Goal: Task Accomplishment & Management: Use online tool/utility

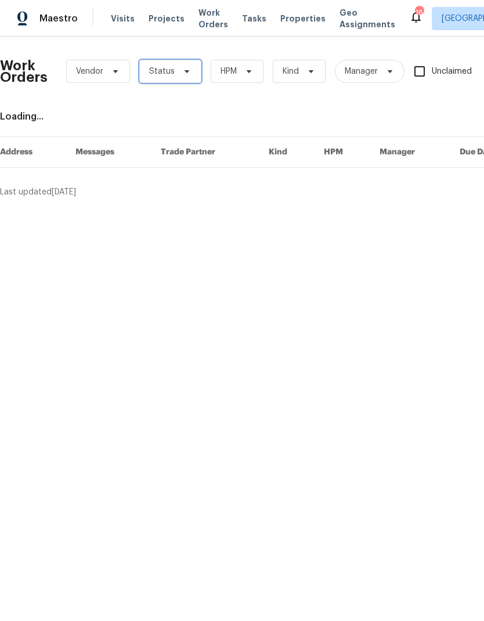
click at [164, 69] on span "Status" at bounding box center [162, 72] width 26 height 12
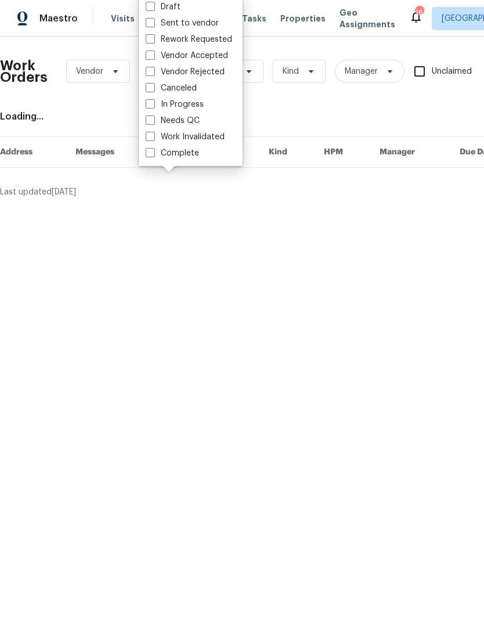
click at [143, 121] on div "Needs QC" at bounding box center [190, 121] width 97 height 16
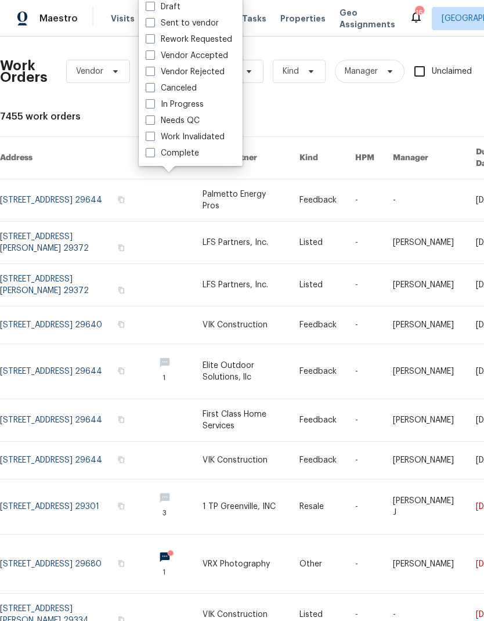
click at [155, 121] on span at bounding box center [150, 120] width 9 height 9
click at [153, 121] on input "Needs QC" at bounding box center [150, 119] width 8 height 8
checkbox input "true"
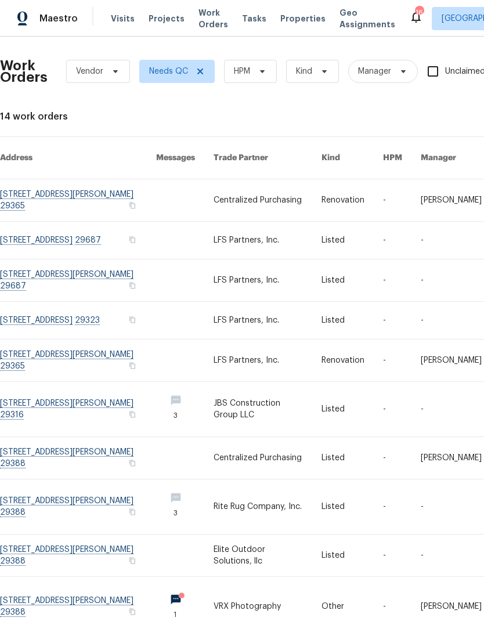
click at [39, 231] on link at bounding box center [78, 240] width 156 height 37
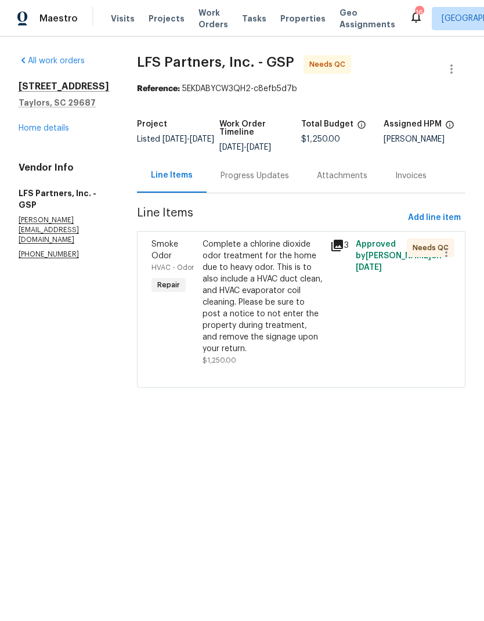
click at [203, 271] on div "Complete a chlorine dioxide odor treatment for the home due to heavy odor. This…" at bounding box center [263, 297] width 121 height 116
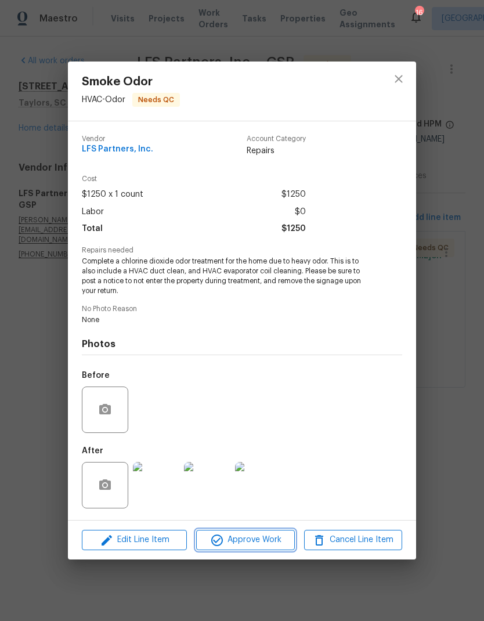
click at [222, 545] on icon "button" at bounding box center [217, 541] width 14 height 14
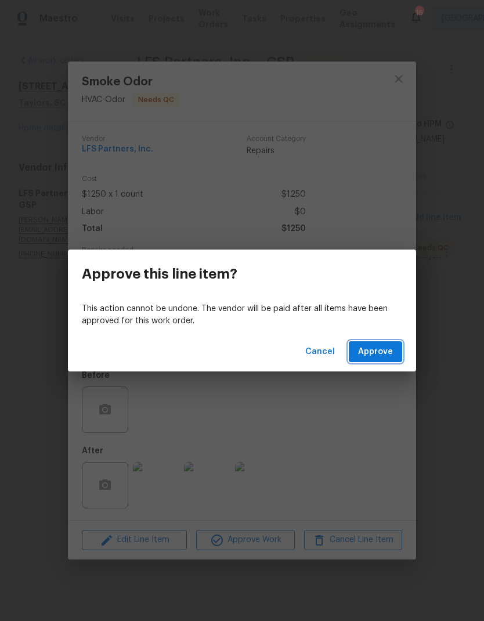
click at [371, 346] on span "Approve" at bounding box center [375, 352] width 35 height 15
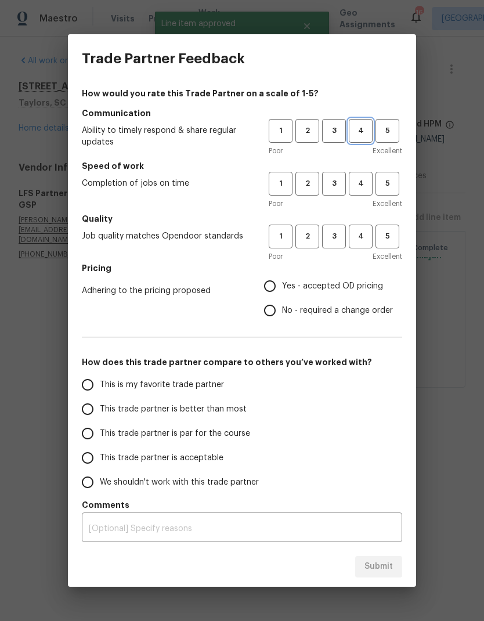
click at [360, 124] on button "4" at bounding box center [361, 131] width 24 height 24
click at [357, 175] on button "4" at bounding box center [361, 184] width 24 height 24
click at [360, 235] on span "4" at bounding box center [360, 236] width 21 height 13
click at [258, 285] on input "Yes - accepted OD pricing" at bounding box center [270, 286] width 24 height 24
radio input "true"
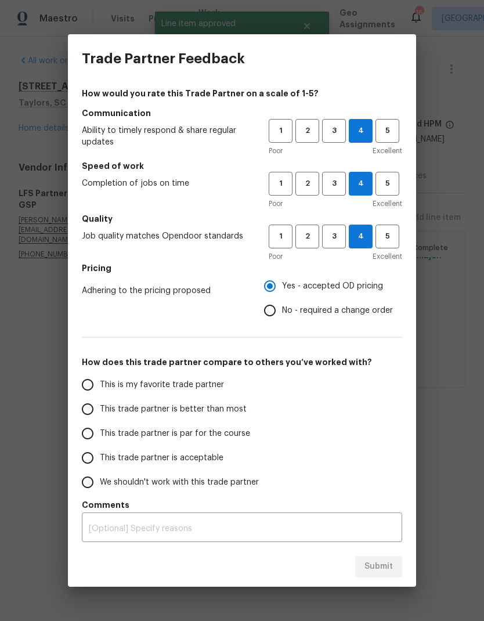
click at [84, 405] on input "This trade partner is better than most" at bounding box center [88, 409] width 24 height 24
click at [365, 563] on span "Submit" at bounding box center [379, 567] width 28 height 15
radio input "true"
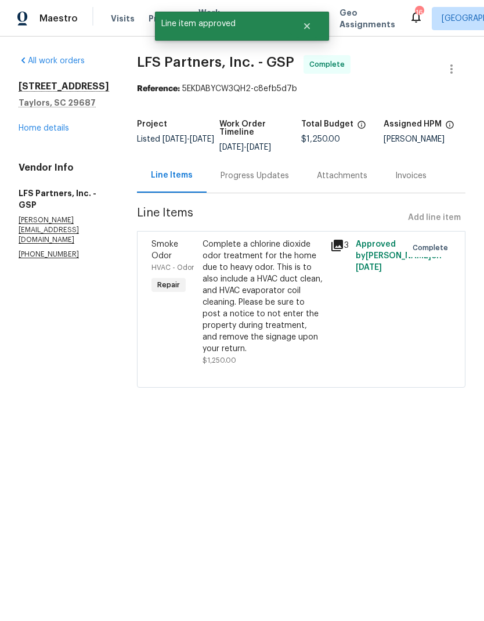
radio input "false"
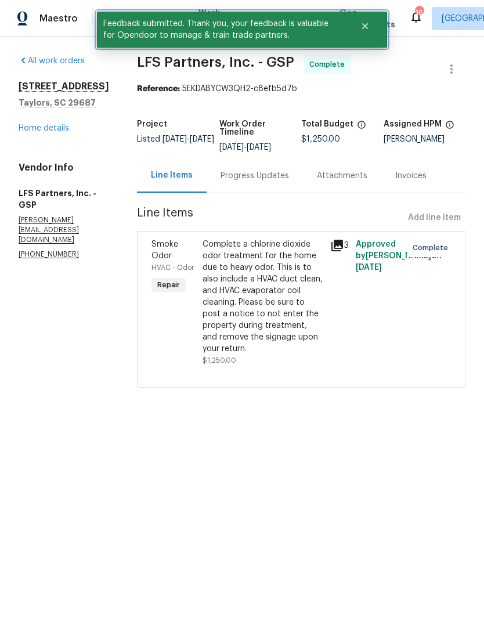
click at [368, 31] on button "Close" at bounding box center [365, 26] width 38 height 23
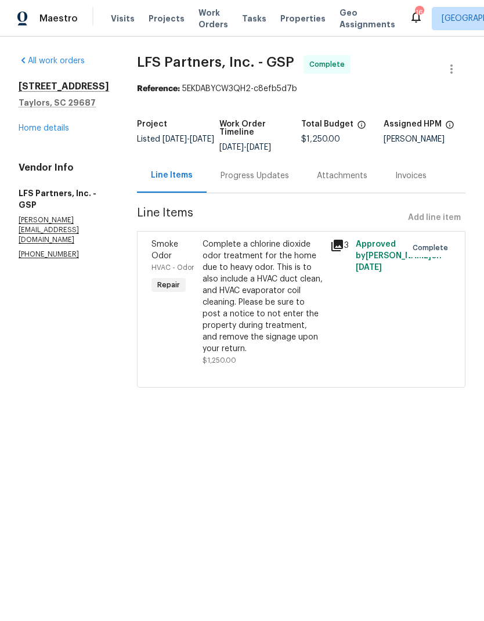
click at [199, 17] on span "Work Orders" at bounding box center [214, 18] width 30 height 23
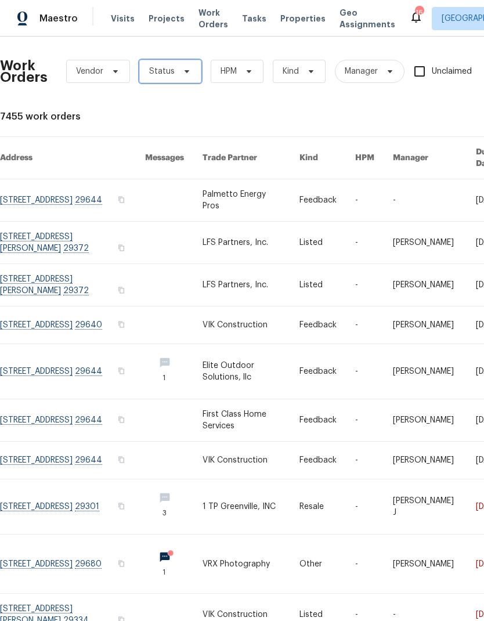
click at [159, 67] on span "Status" at bounding box center [162, 72] width 26 height 12
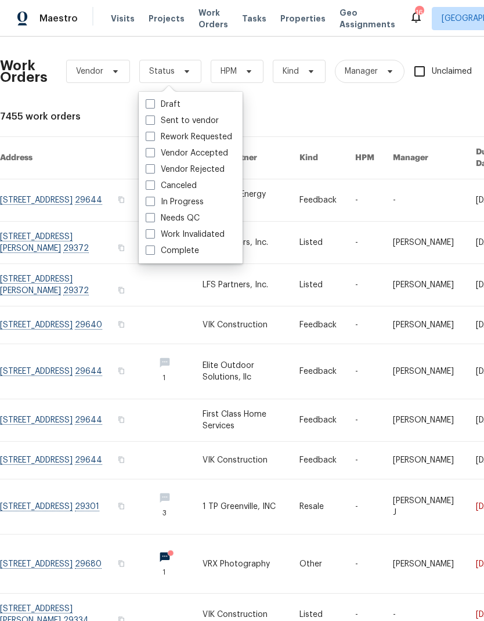
click at [152, 222] on span at bounding box center [150, 217] width 9 height 9
click at [152, 220] on input "Needs QC" at bounding box center [150, 217] width 8 height 8
checkbox input "true"
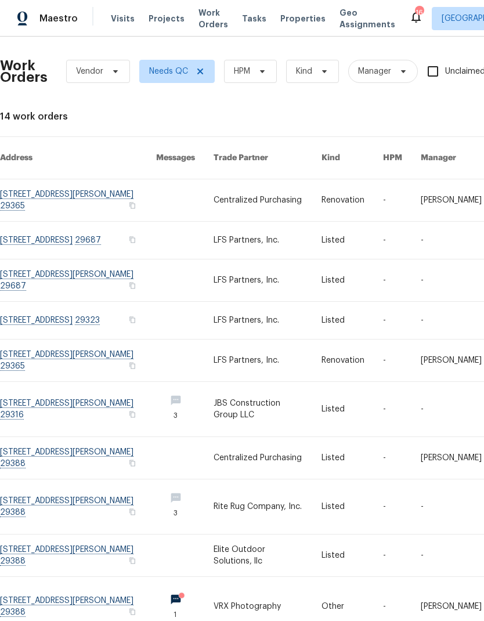
click at [47, 277] on link at bounding box center [78, 281] width 156 height 42
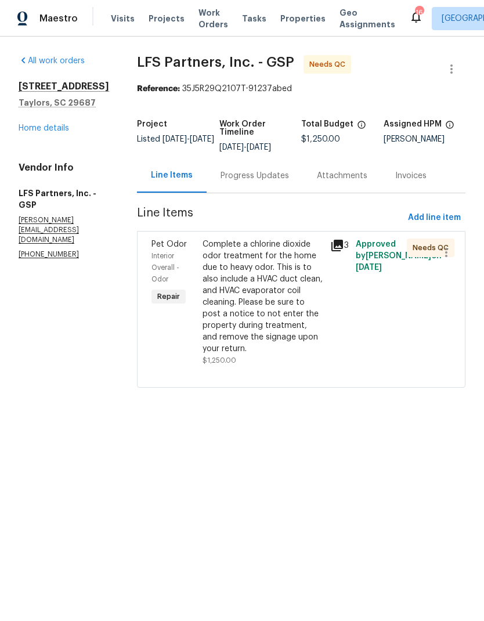
click at [203, 268] on div "Complete a chlorine dioxide odor treatment for the home due to heavy odor. This…" at bounding box center [263, 297] width 121 height 116
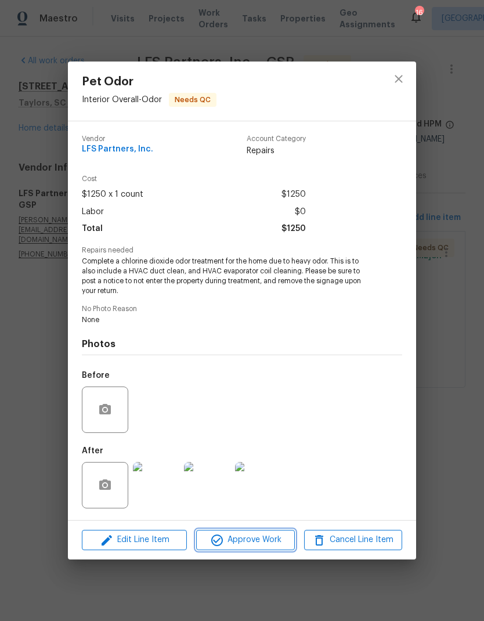
click at [251, 549] on button "Approve Work" at bounding box center [245, 540] width 98 height 20
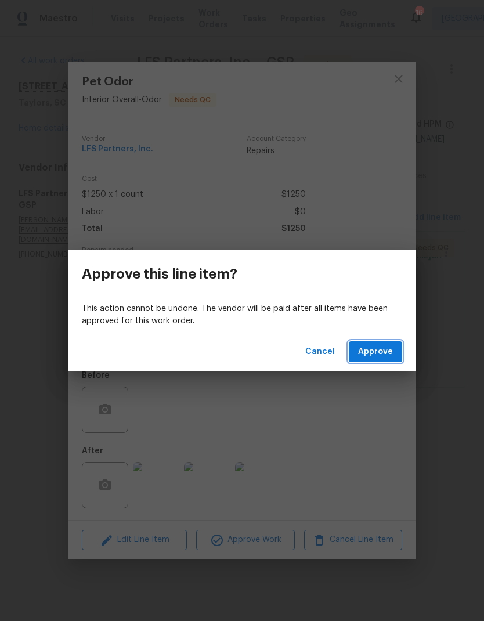
click at [369, 343] on button "Approve" at bounding box center [375, 352] width 53 height 21
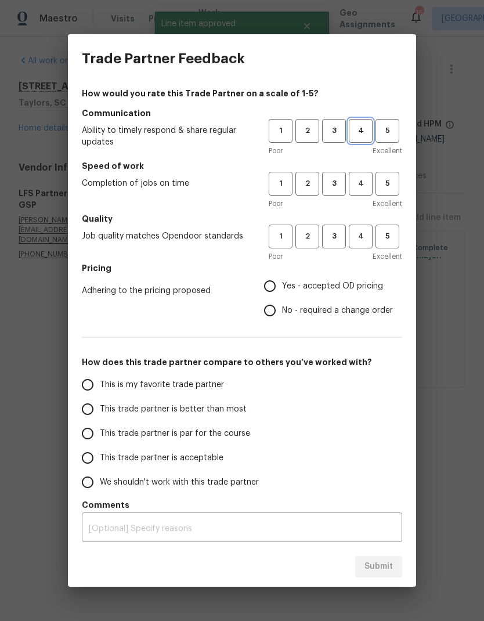
click at [364, 123] on button "4" at bounding box center [361, 131] width 24 height 24
click at [356, 183] on span "4" at bounding box center [360, 183] width 21 height 13
click at [364, 235] on span "4" at bounding box center [360, 236] width 21 height 13
click at [272, 282] on input "Yes - accepted OD pricing" at bounding box center [270, 286] width 24 height 24
radio input "true"
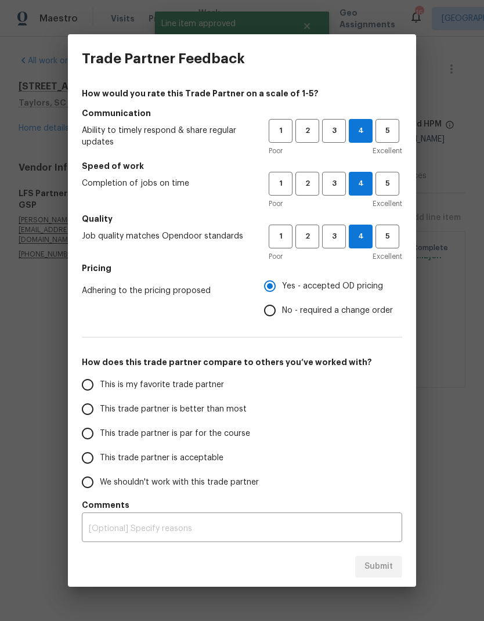
click at [89, 407] on input "This trade partner is better than most" at bounding box center [88, 409] width 24 height 24
click at [358, 561] on button "Submit" at bounding box center [378, 566] width 47 height 21
radio input "true"
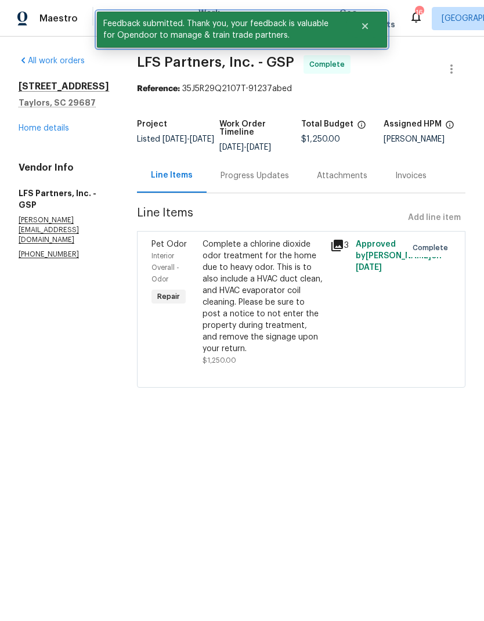
click at [371, 22] on button "Close" at bounding box center [365, 26] width 38 height 23
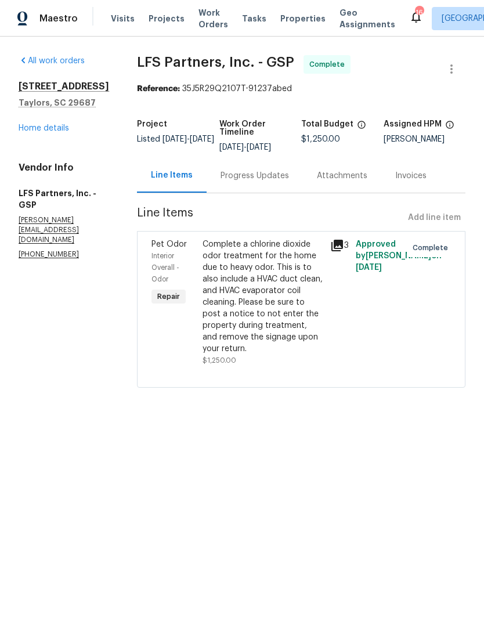
click at [199, 16] on span "Work Orders" at bounding box center [214, 18] width 30 height 23
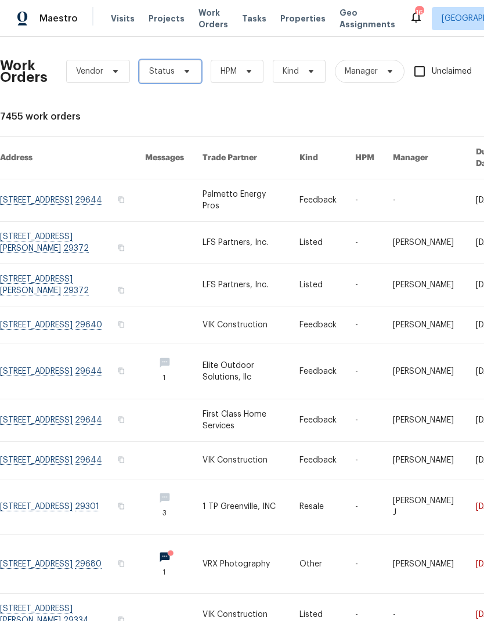
click at [172, 73] on span "Status" at bounding box center [162, 72] width 26 height 12
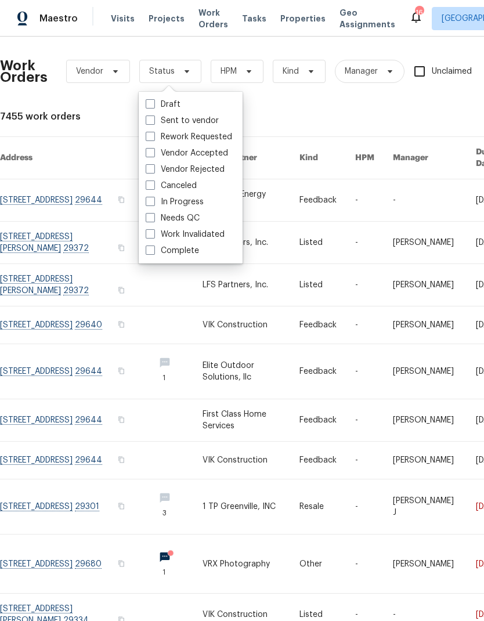
click at [146, 222] on label "Needs QC" at bounding box center [173, 219] width 54 height 12
click at [146, 220] on input "Needs QC" at bounding box center [150, 217] width 8 height 8
checkbox input "true"
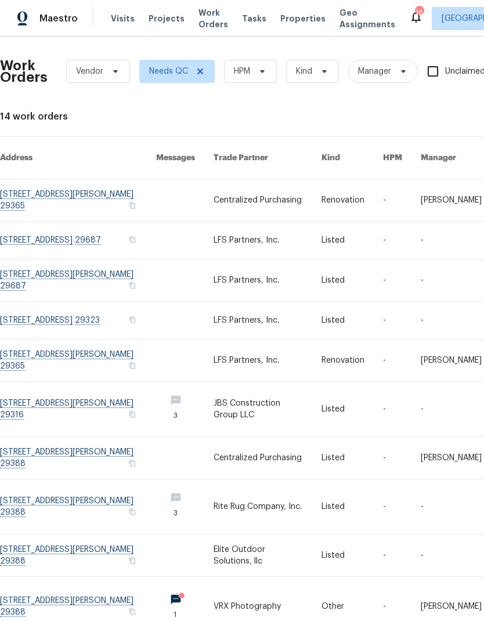
click at [59, 268] on link at bounding box center [78, 281] width 156 height 42
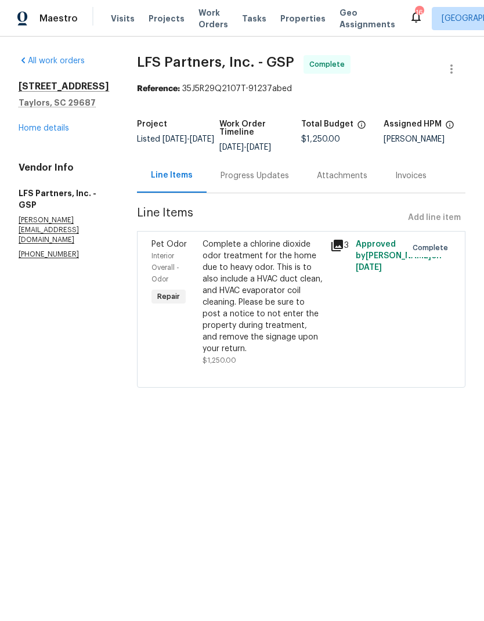
click at [207, 291] on div "Complete a chlorine dioxide odor treatment for the home due to heavy odor. This…" at bounding box center [263, 297] width 121 height 116
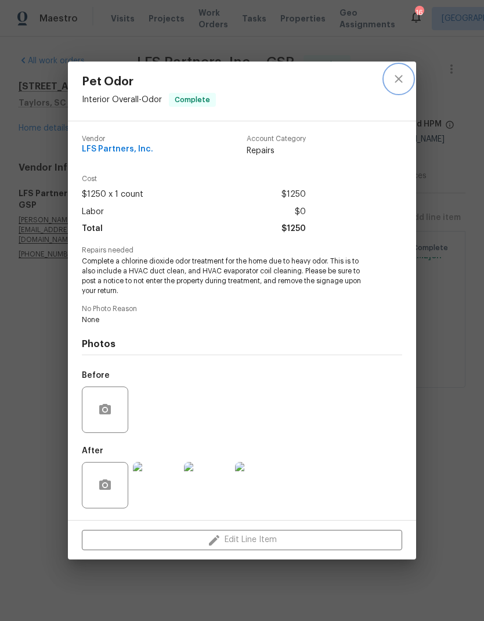
click at [393, 81] on icon "close" at bounding box center [399, 79] width 14 height 14
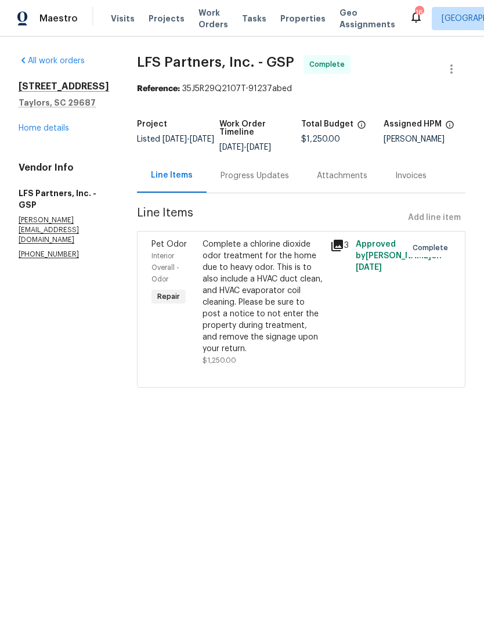
click at [199, 15] on span "Work Orders" at bounding box center [214, 18] width 30 height 23
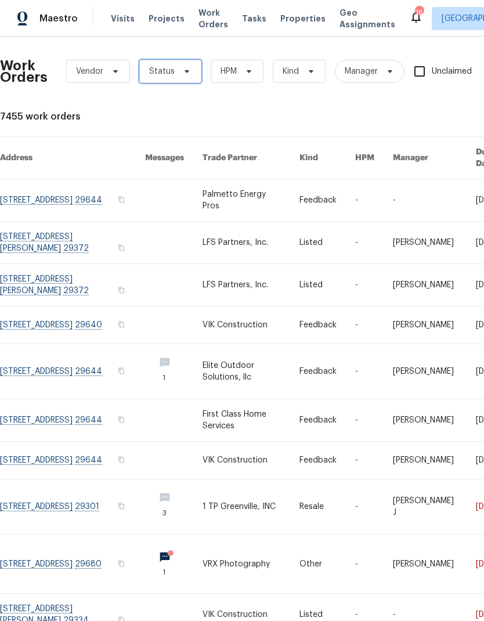
click at [170, 72] on span "Status" at bounding box center [162, 72] width 26 height 12
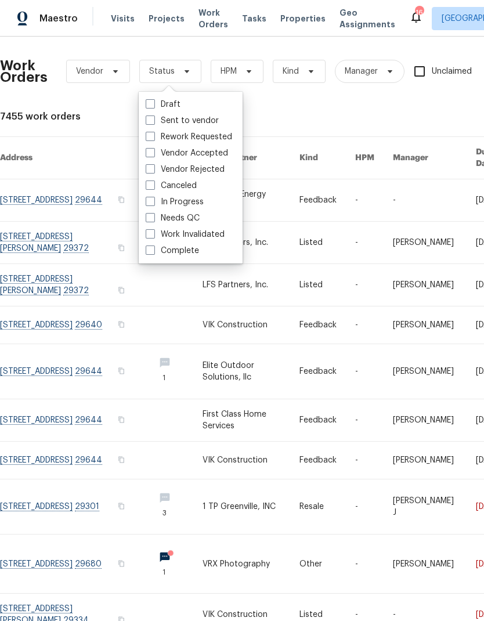
click at [152, 220] on span at bounding box center [150, 217] width 9 height 9
click at [152, 220] on input "Needs QC" at bounding box center [150, 217] width 8 height 8
checkbox input "true"
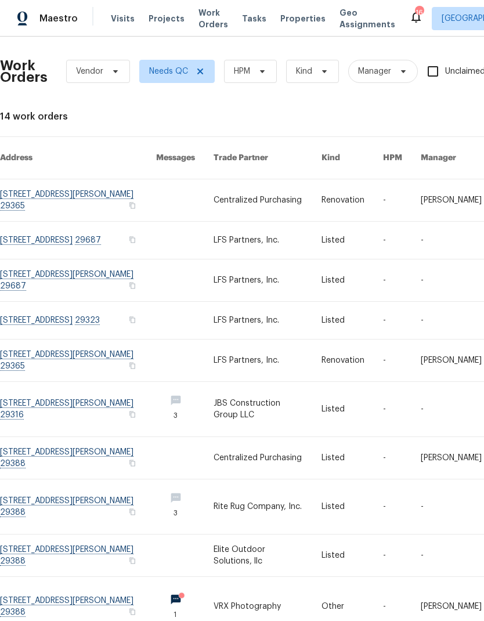
click at [45, 305] on link at bounding box center [78, 320] width 156 height 37
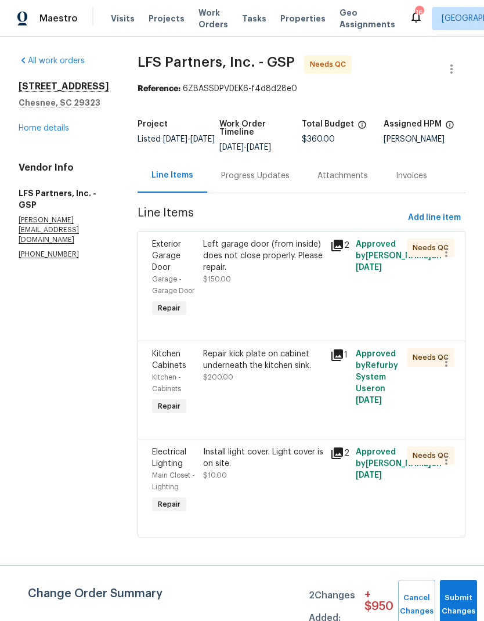
click at [172, 251] on div "Exterior Garage Door" at bounding box center [174, 256] width 44 height 35
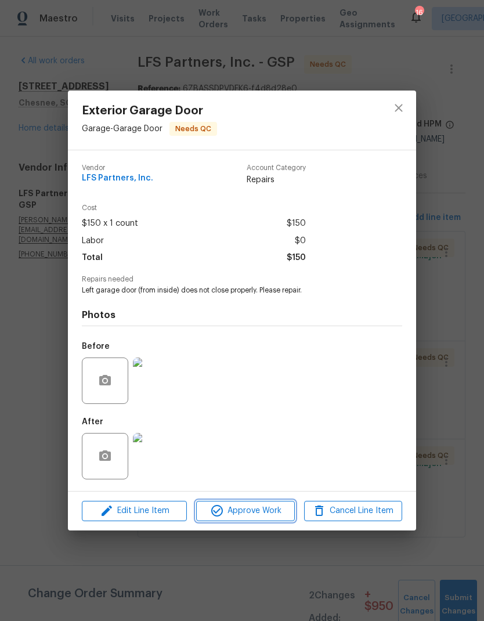
click at [228, 512] on span "Approve Work" at bounding box center [245, 511] width 91 height 15
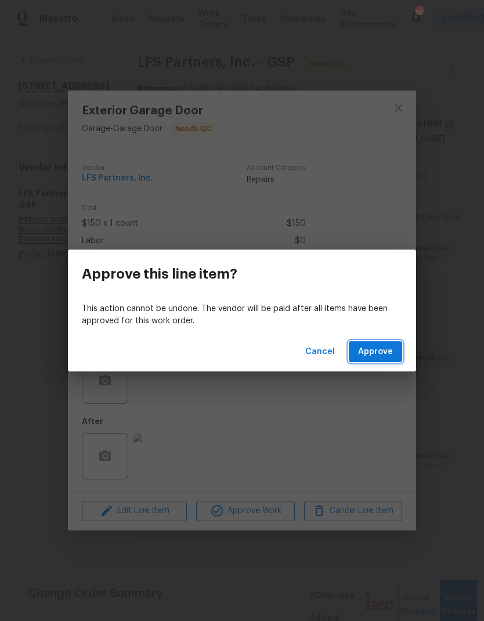
click at [369, 349] on span "Approve" at bounding box center [375, 352] width 35 height 15
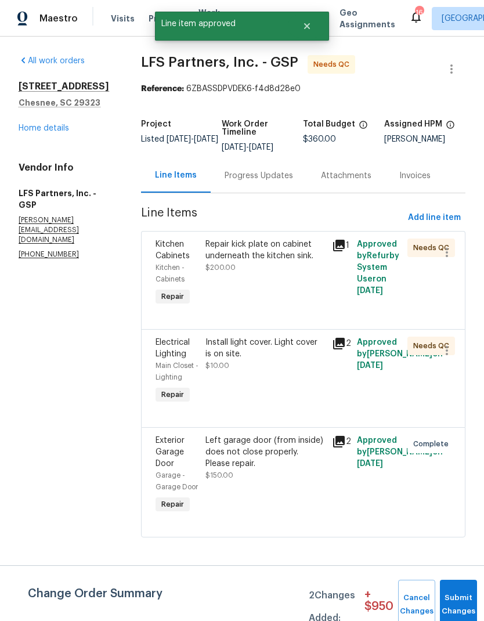
click at [223, 270] on span "$200.00" at bounding box center [221, 267] width 30 height 7
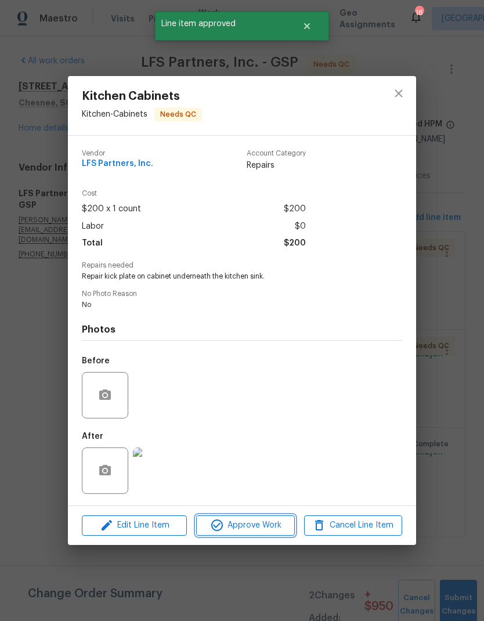
click at [246, 529] on span "Approve Work" at bounding box center [245, 526] width 91 height 15
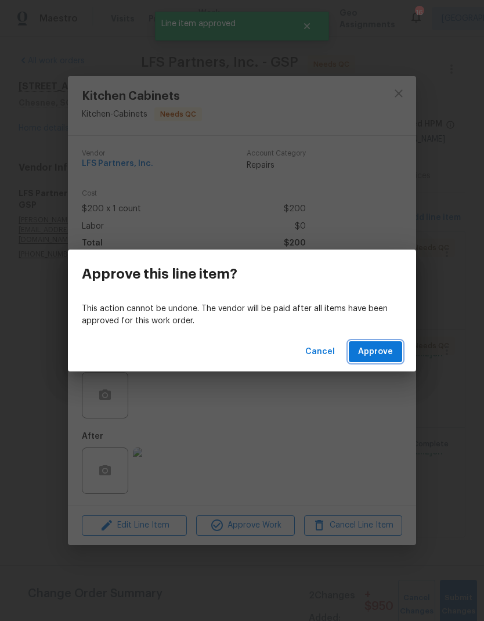
click at [361, 352] on span "Approve" at bounding box center [375, 352] width 35 height 15
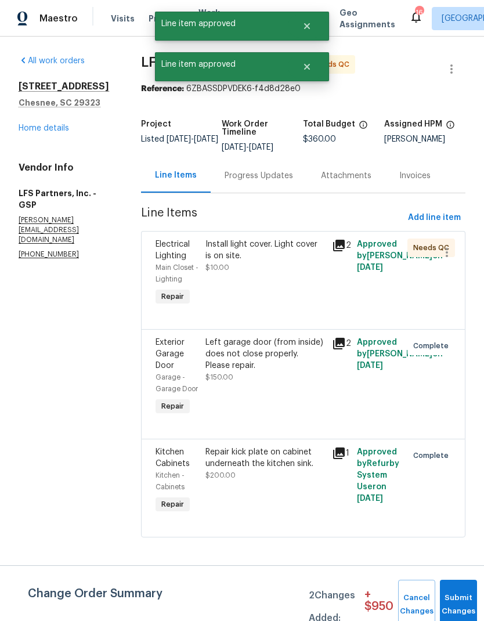
click at [213, 266] on span "$10.00" at bounding box center [218, 267] width 24 height 7
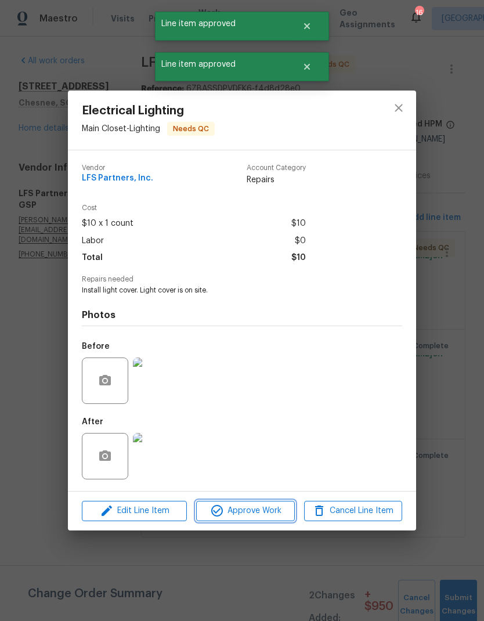
click at [243, 506] on span "Approve Work" at bounding box center [245, 511] width 91 height 15
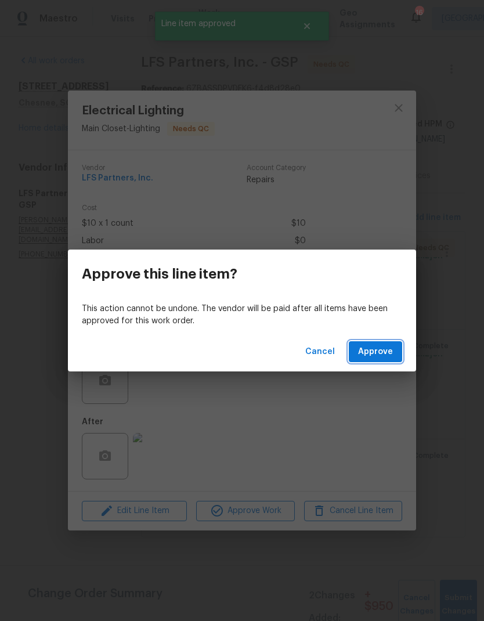
click at [367, 348] on span "Approve" at bounding box center [375, 352] width 35 height 15
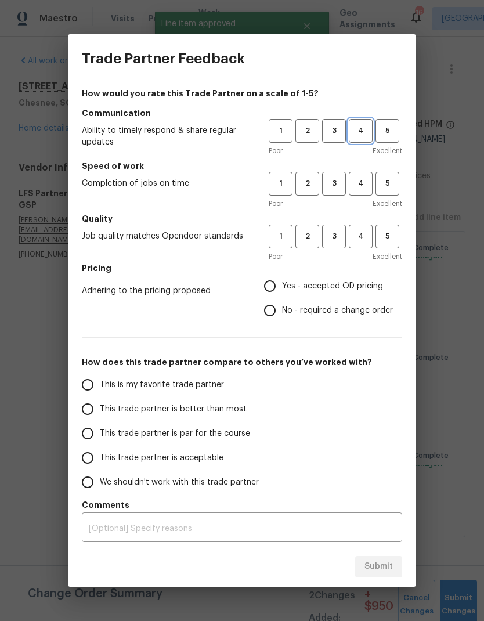
click at [352, 130] on span "4" at bounding box center [360, 130] width 21 height 13
click at [360, 184] on span "4" at bounding box center [360, 183] width 21 height 13
click at [357, 233] on span "4" at bounding box center [360, 236] width 21 height 13
click at [261, 282] on input "Yes - accepted OD pricing" at bounding box center [270, 286] width 24 height 24
radio input "true"
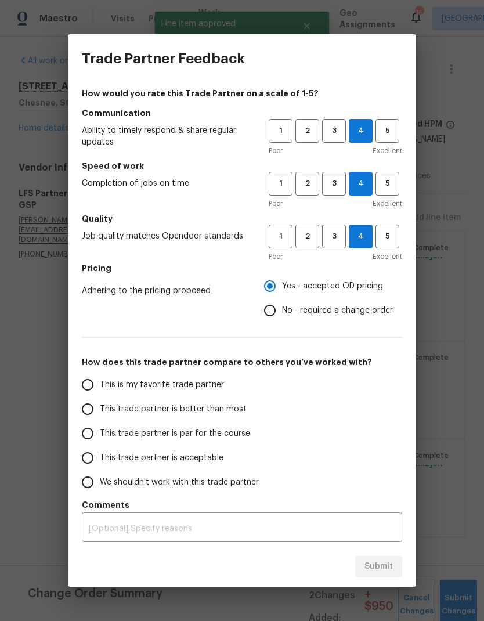
click at [92, 409] on input "This trade partner is better than most" at bounding box center [88, 409] width 24 height 24
click at [368, 574] on span "Submit" at bounding box center [379, 567] width 28 height 15
radio input "true"
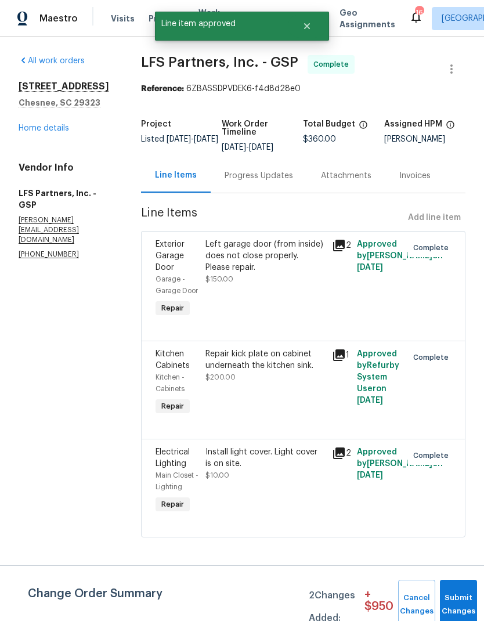
radio input "false"
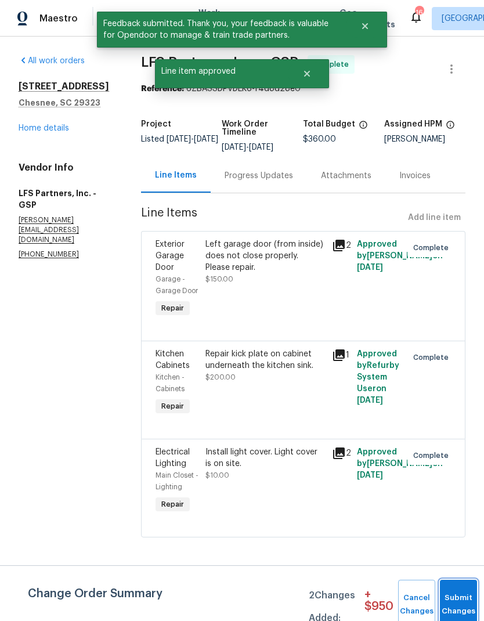
click at [463, 603] on span "Submit Changes" at bounding box center [459, 605] width 26 height 27
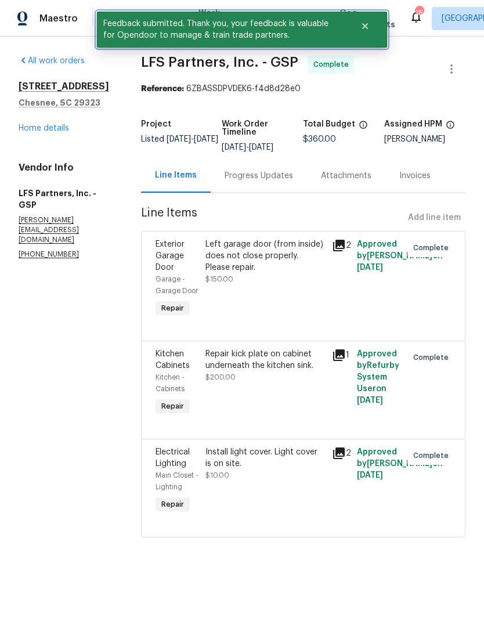
click at [366, 26] on icon "Close" at bounding box center [365, 26] width 6 height 6
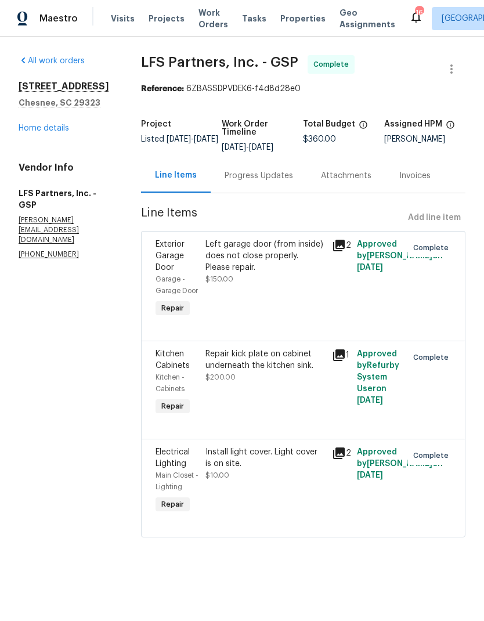
click at [199, 19] on span "Work Orders" at bounding box center [214, 18] width 30 height 23
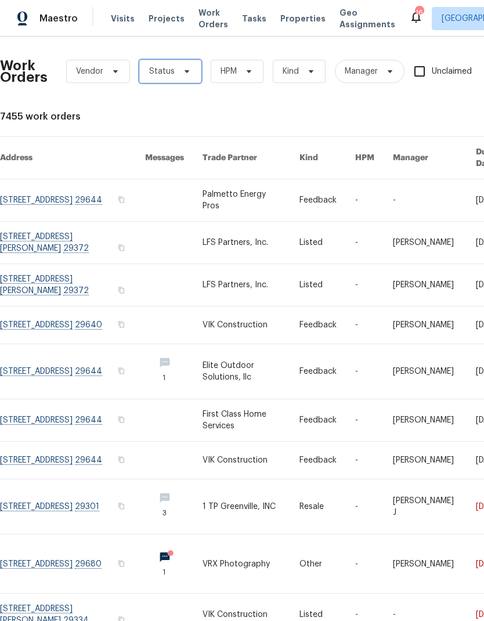
click at [148, 67] on span "Status" at bounding box center [170, 71] width 62 height 23
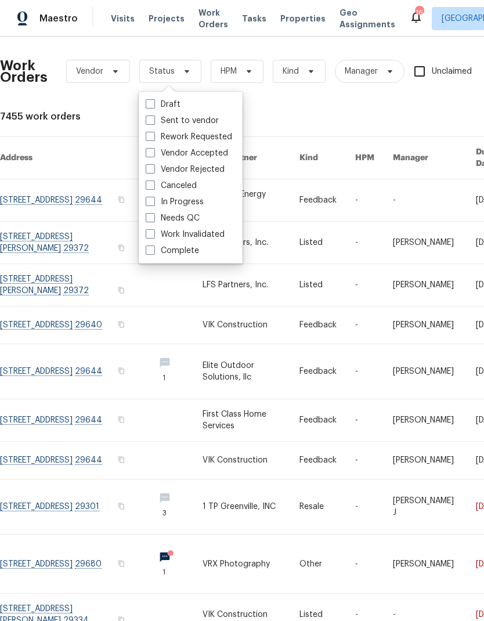
click at [151, 220] on span at bounding box center [150, 217] width 9 height 9
click at [151, 220] on input "Needs QC" at bounding box center [150, 217] width 8 height 8
checkbox input "true"
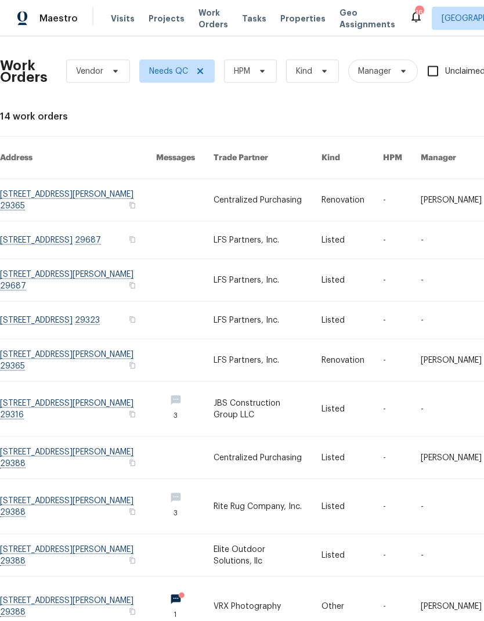
click at [35, 340] on link at bounding box center [78, 361] width 156 height 42
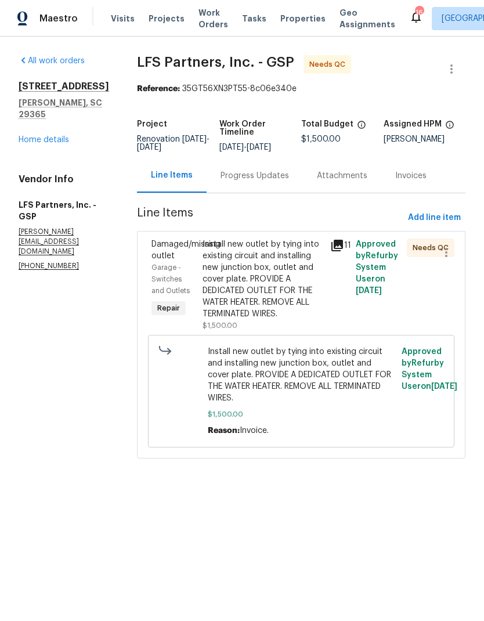
click at [207, 279] on div "Install new outlet by tying into existing circuit and installing new junction b…" at bounding box center [263, 279] width 121 height 81
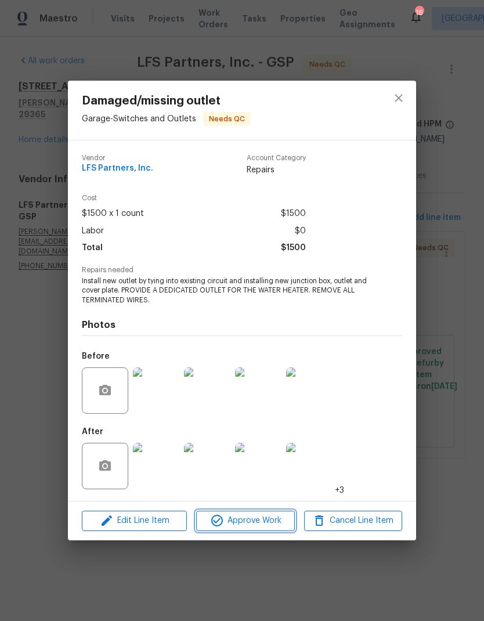
click at [221, 519] on icon "button" at bounding box center [217, 521] width 12 height 12
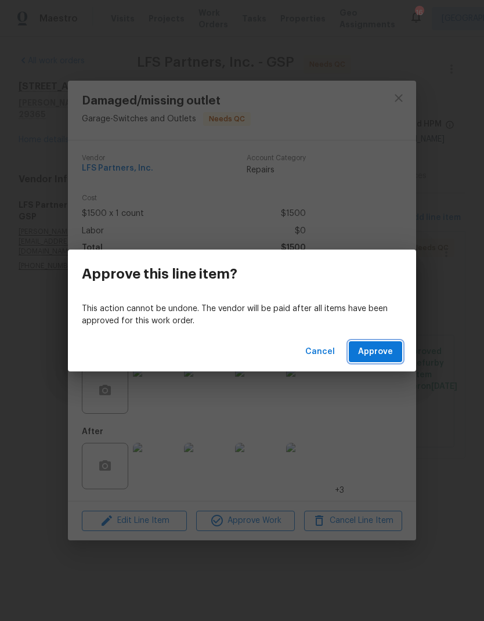
click at [379, 356] on span "Approve" at bounding box center [375, 352] width 35 height 15
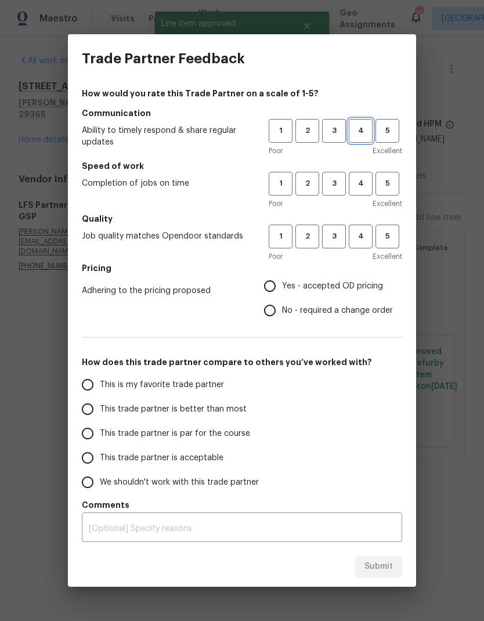
click at [360, 123] on button "4" at bounding box center [361, 131] width 24 height 24
click at [360, 179] on span "4" at bounding box center [360, 183] width 21 height 13
click at [362, 230] on button "4" at bounding box center [361, 237] width 24 height 24
click at [270, 289] on input "Yes - accepted OD pricing" at bounding box center [270, 286] width 24 height 24
radio input "true"
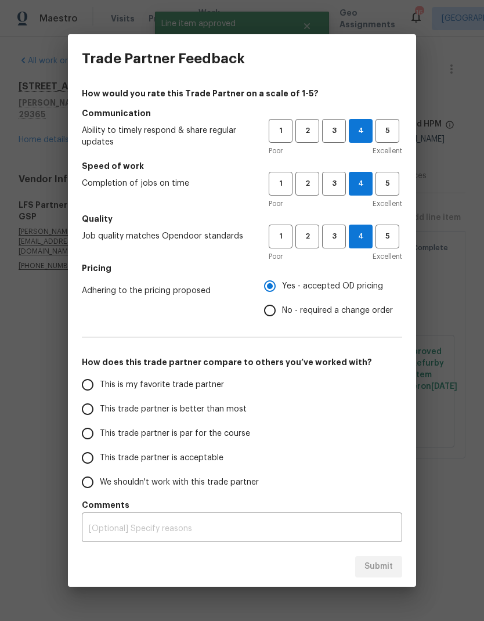
click at [82, 409] on input "This trade partner is better than most" at bounding box center [88, 409] width 24 height 24
click at [368, 565] on span "Submit" at bounding box center [379, 567] width 28 height 15
radio input "true"
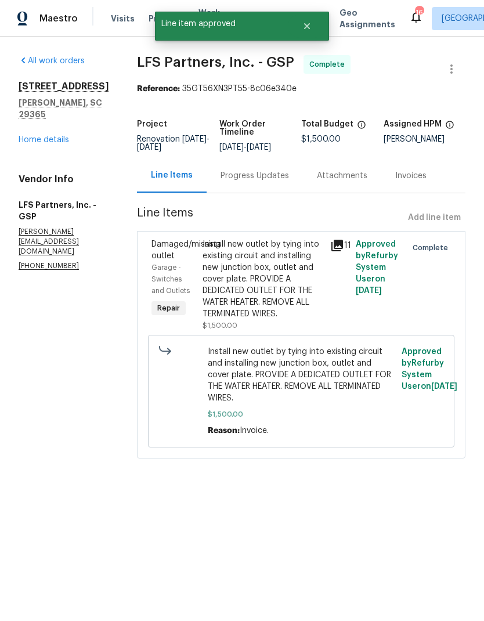
radio input "false"
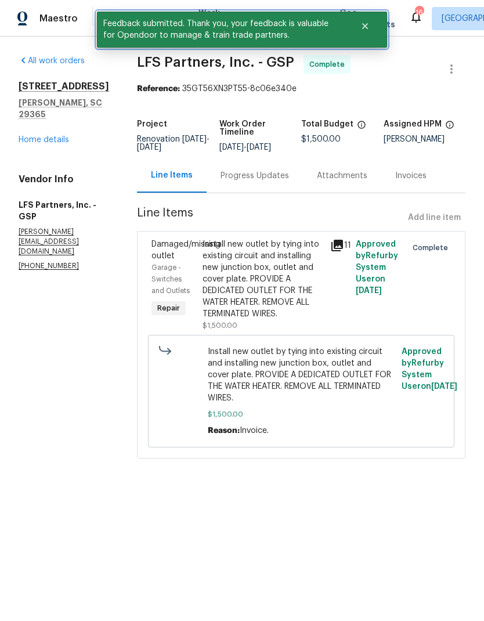
click at [365, 27] on icon "Close" at bounding box center [365, 26] width 6 height 6
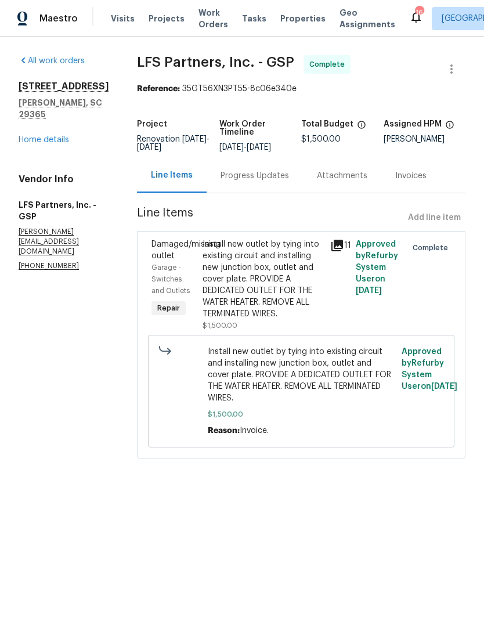
click at [199, 14] on span "Work Orders" at bounding box center [214, 18] width 30 height 23
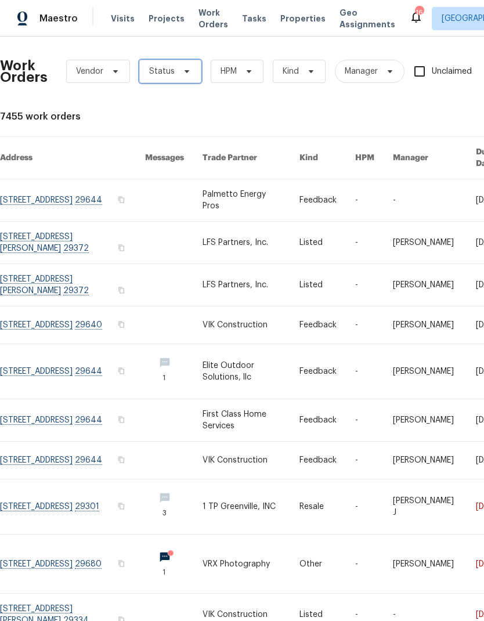
click at [170, 76] on span "Status" at bounding box center [162, 72] width 26 height 12
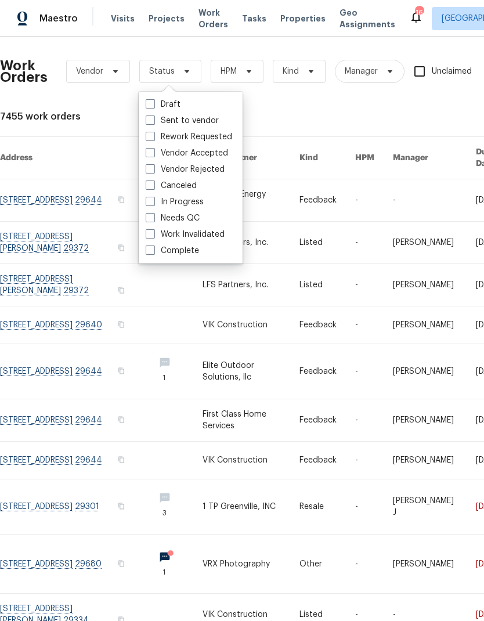
click at [148, 221] on span at bounding box center [150, 217] width 9 height 9
click at [148, 220] on input "Needs QC" at bounding box center [150, 217] width 8 height 8
checkbox input "true"
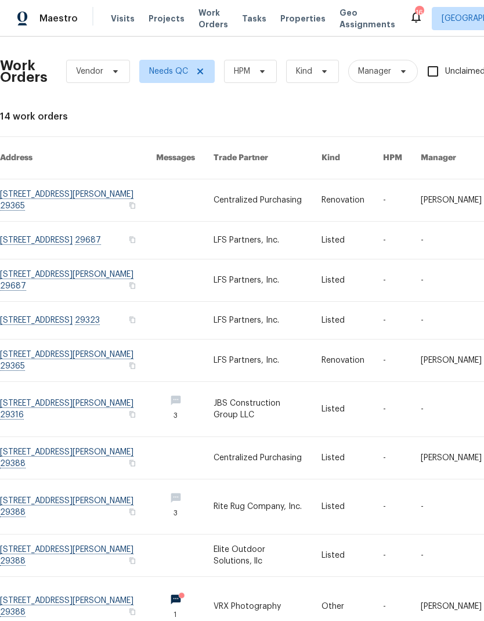
click at [31, 382] on link at bounding box center [78, 409] width 156 height 55
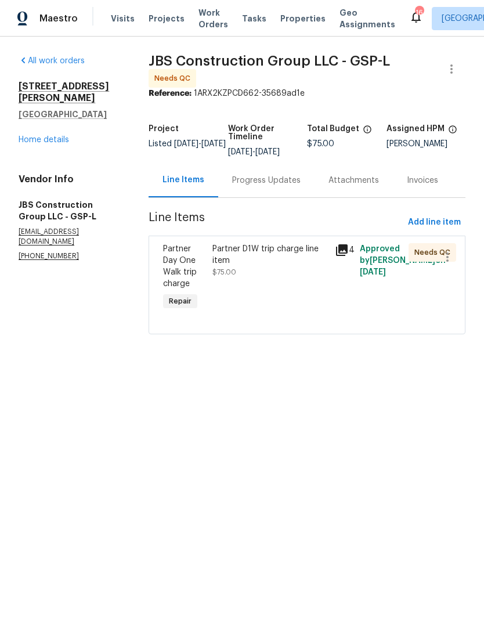
click at [197, 260] on span "Partner Day One Walk trip charge" at bounding box center [180, 266] width 34 height 43
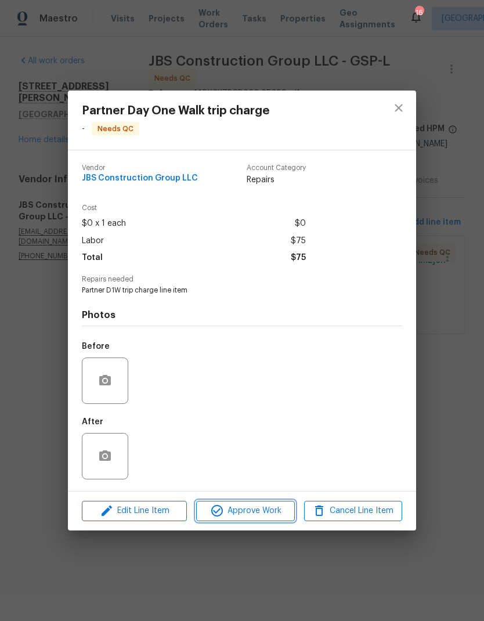
click at [238, 511] on span "Approve Work" at bounding box center [245, 511] width 91 height 15
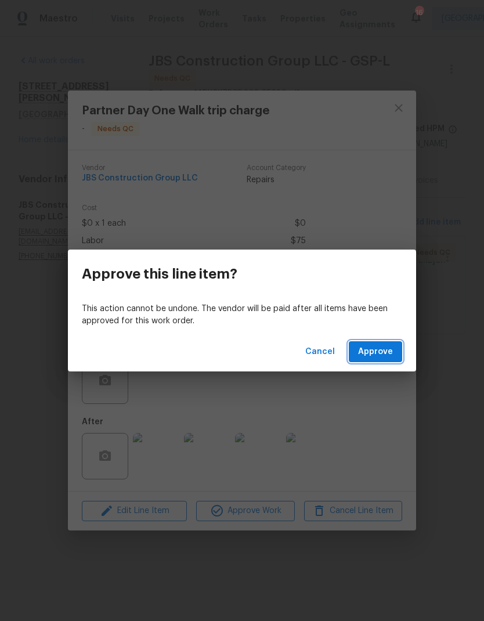
click at [366, 344] on button "Approve" at bounding box center [375, 352] width 53 height 21
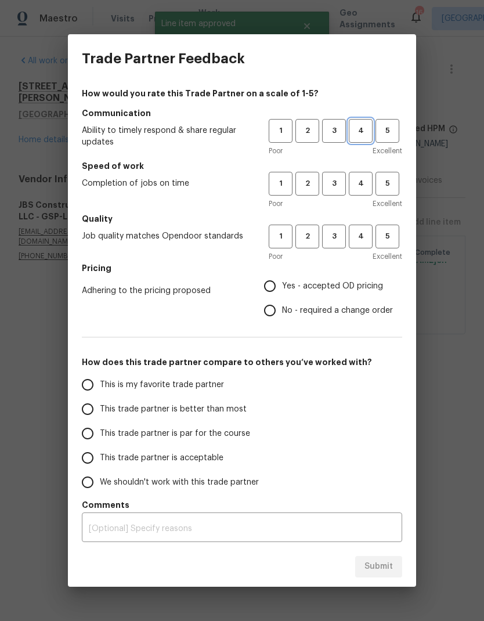
click at [357, 130] on span "4" at bounding box center [360, 130] width 21 height 13
click at [355, 184] on span "4" at bounding box center [360, 183] width 21 height 13
click at [360, 239] on span "4" at bounding box center [360, 236] width 21 height 13
click at [271, 288] on input "Yes - accepted OD pricing" at bounding box center [270, 286] width 24 height 24
radio input "true"
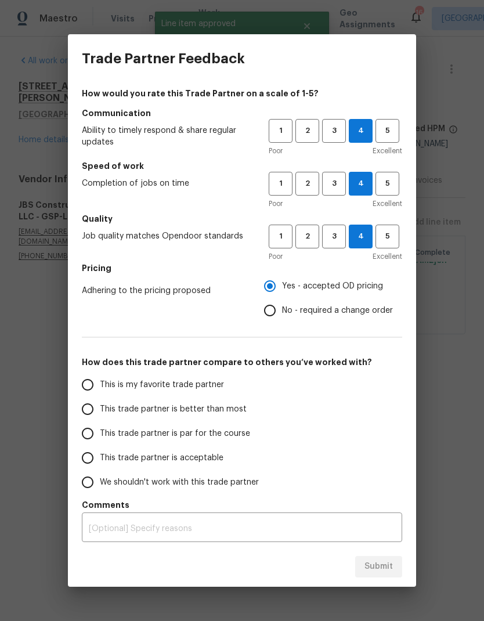
click at [85, 416] on input "This trade partner is better than most" at bounding box center [88, 409] width 24 height 24
click at [332, 128] on span "3" at bounding box center [334, 130] width 21 height 13
radio input "true"
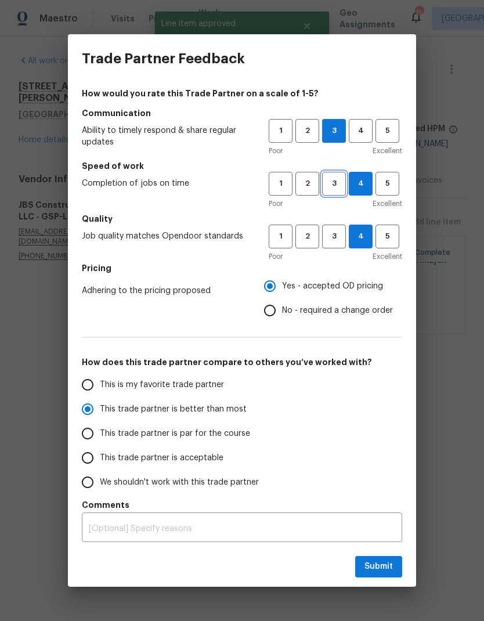
click at [332, 184] on span "3" at bounding box center [334, 183] width 21 height 13
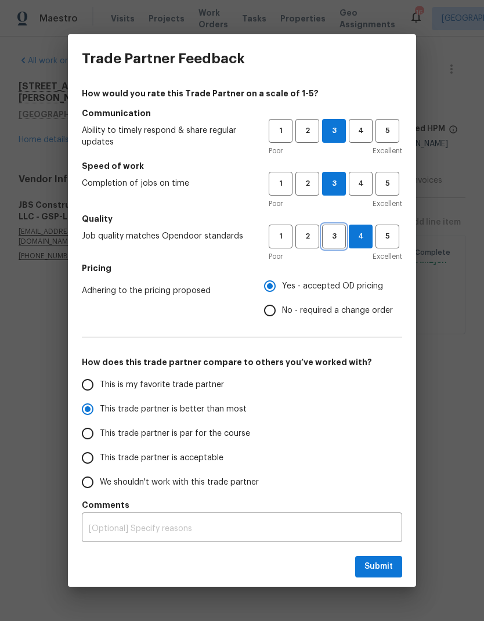
click at [330, 232] on span "3" at bounding box center [334, 236] width 21 height 13
click at [373, 570] on span "Submit" at bounding box center [379, 567] width 28 height 15
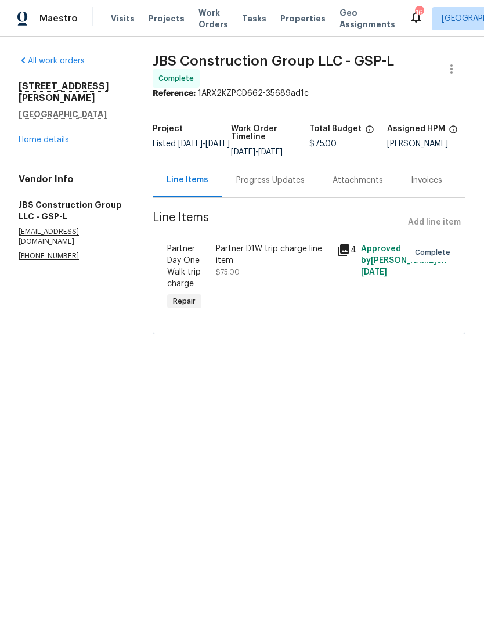
radio input "false"
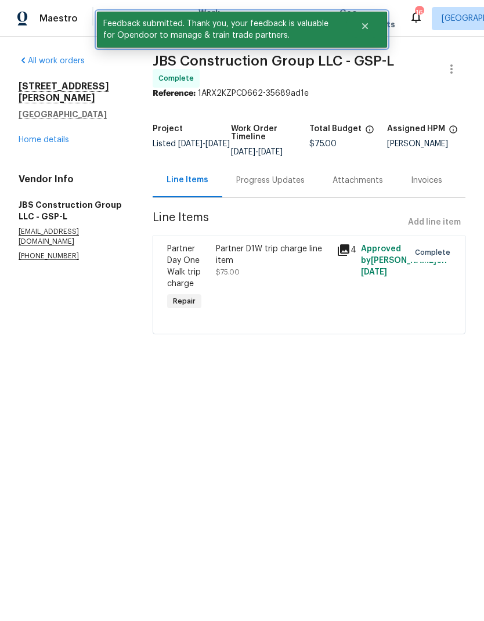
click at [366, 26] on icon "Close" at bounding box center [365, 26] width 6 height 6
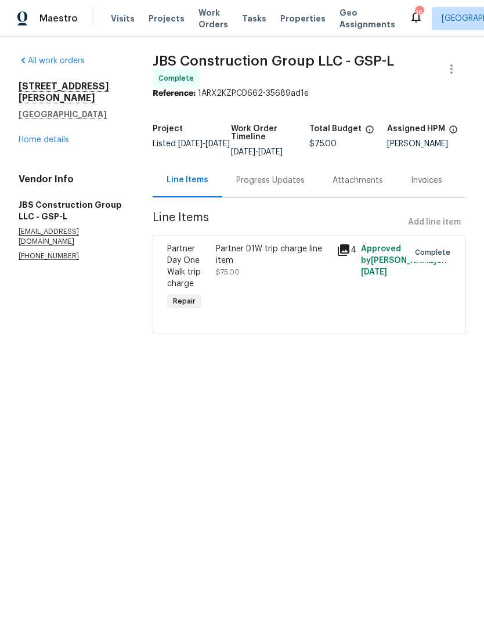
click at [199, 12] on span "Work Orders" at bounding box center [214, 18] width 30 height 23
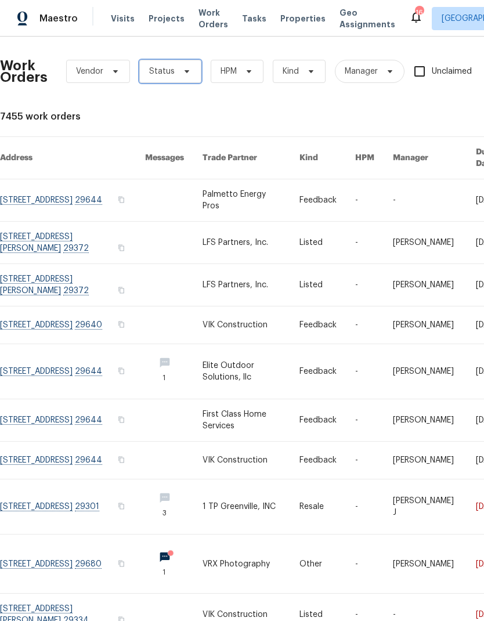
click at [159, 74] on span "Status" at bounding box center [162, 72] width 26 height 12
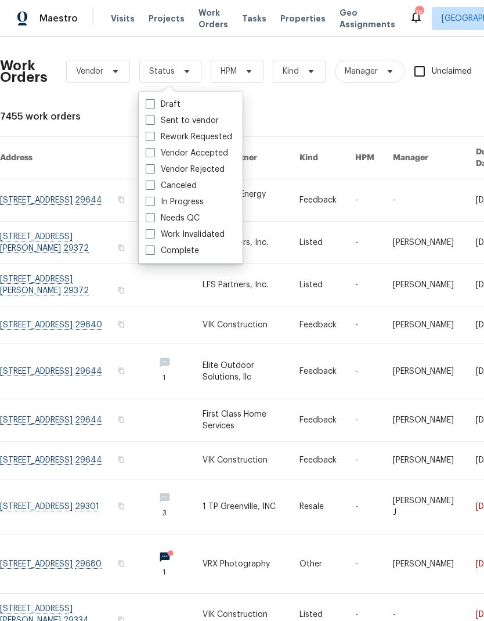
click at [146, 222] on label "Needs QC" at bounding box center [173, 219] width 54 height 12
click at [146, 220] on input "Needs QC" at bounding box center [150, 217] width 8 height 8
checkbox input "true"
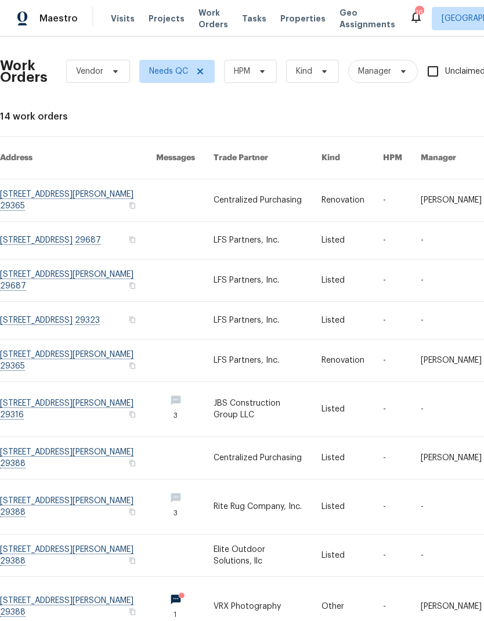
scroll to position [45, 0]
click at [46, 480] on link at bounding box center [78, 507] width 156 height 55
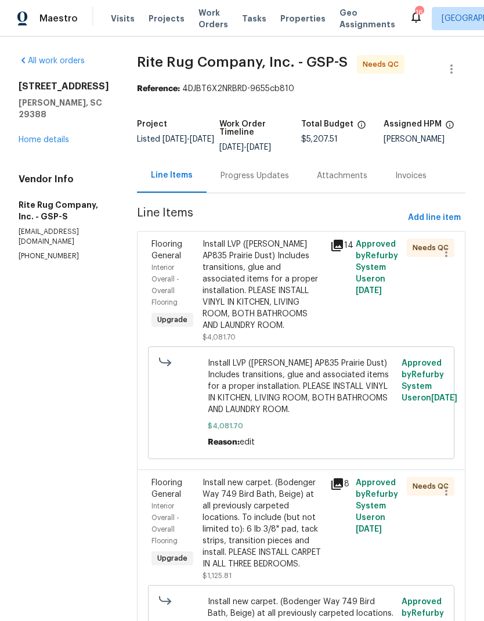
click at [55, 40] on div "All work orders [STREET_ADDRESS][PERSON_NAME] Home details Vendor Info Rite Rug…" at bounding box center [242, 389] width 484 height 705
click at [196, 296] on div "Interior Overall - Overall Flooring" at bounding box center [174, 285] width 44 height 46
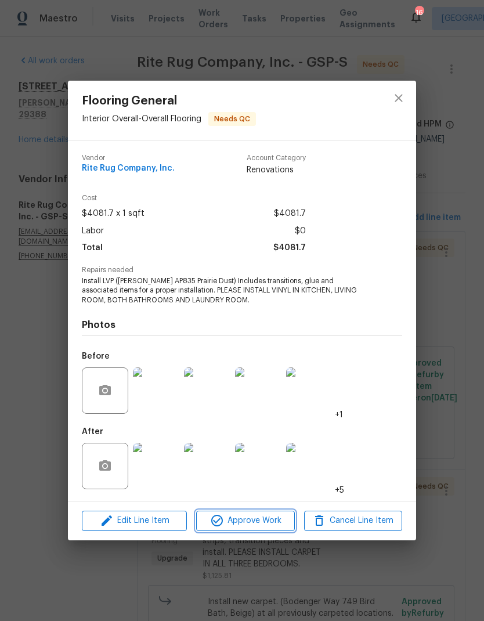
click at [246, 527] on span "Approve Work" at bounding box center [245, 521] width 91 height 15
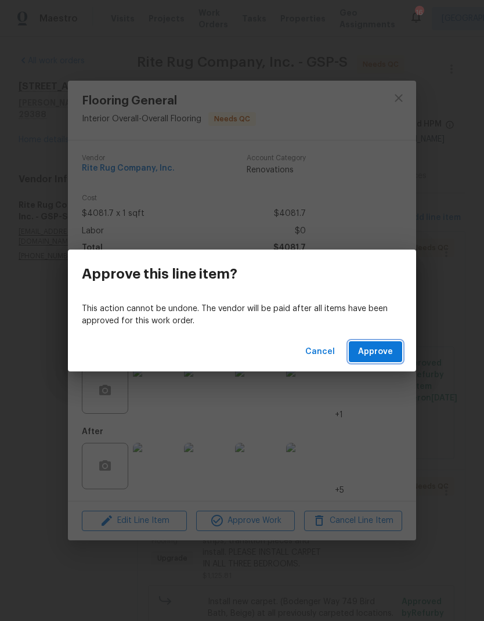
click at [375, 345] on span "Approve" at bounding box center [375, 352] width 35 height 15
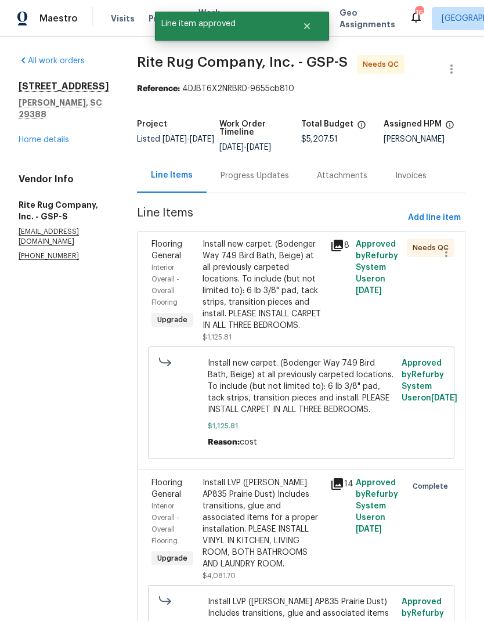
click at [227, 300] on div "Install new carpet. (Bodenger Way 749 Bird Bath, Beige) at all previously carpe…" at bounding box center [263, 285] width 121 height 93
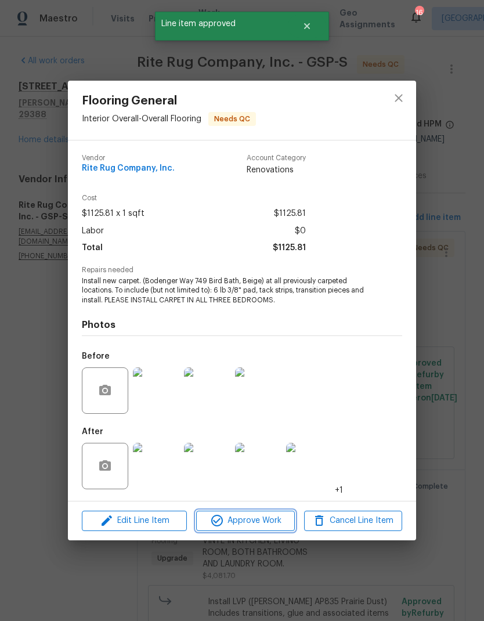
click at [235, 522] on span "Approve Work" at bounding box center [245, 521] width 91 height 15
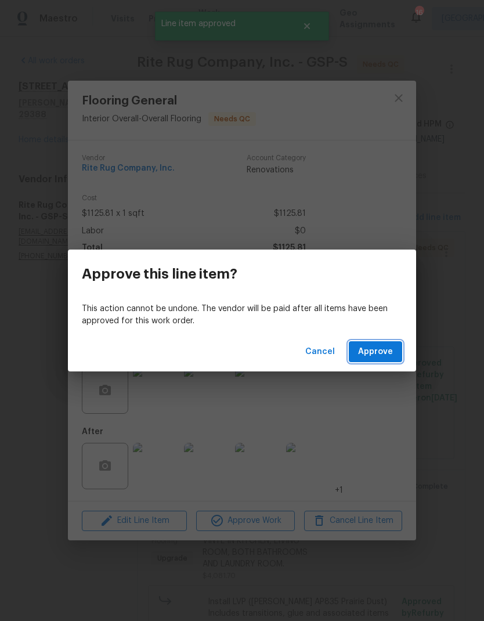
click at [366, 350] on span "Approve" at bounding box center [375, 352] width 35 height 15
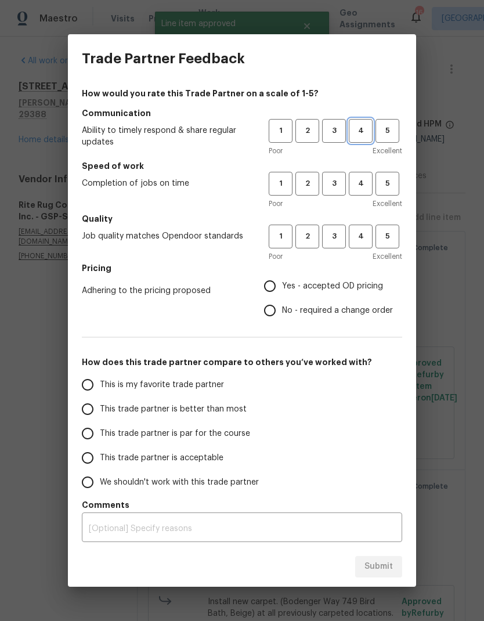
click at [362, 130] on span "4" at bounding box center [360, 130] width 21 height 13
click at [356, 189] on span "4" at bounding box center [360, 183] width 21 height 13
click at [364, 235] on span "4" at bounding box center [360, 236] width 21 height 13
click at [268, 288] on input "Yes - accepted OD pricing" at bounding box center [270, 286] width 24 height 24
radio input "true"
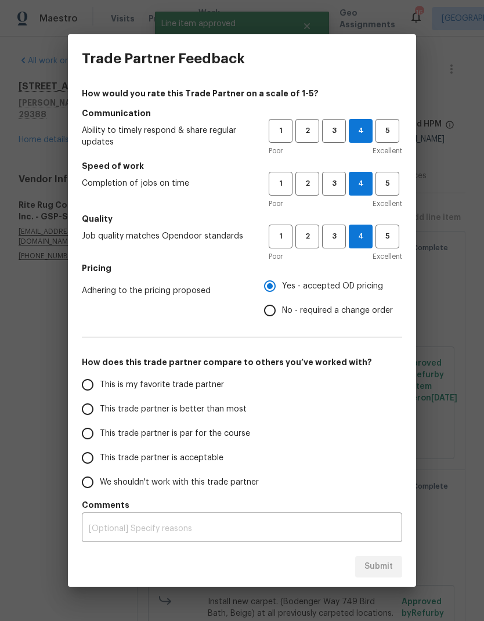
click at [80, 407] on input "This trade partner is better than most" at bounding box center [88, 409] width 24 height 24
click at [365, 566] on span "Submit" at bounding box center [379, 567] width 28 height 15
radio input "true"
radio input "false"
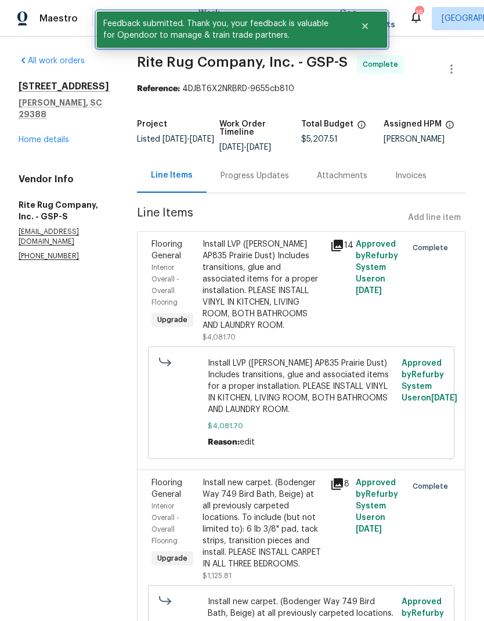
click at [364, 32] on button "Close" at bounding box center [365, 26] width 38 height 23
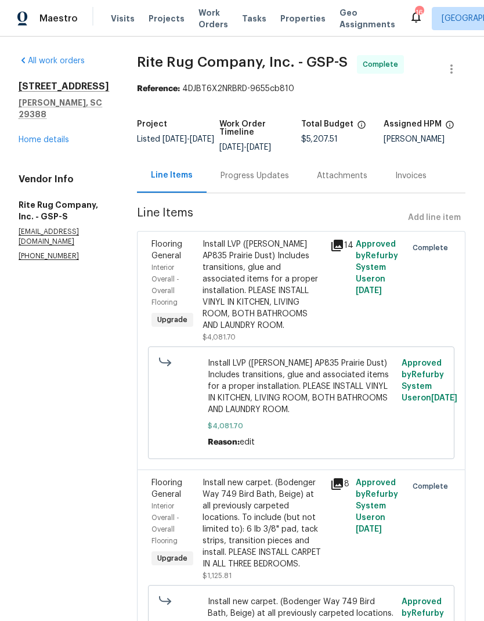
click at [199, 21] on span "Work Orders" at bounding box center [214, 18] width 30 height 23
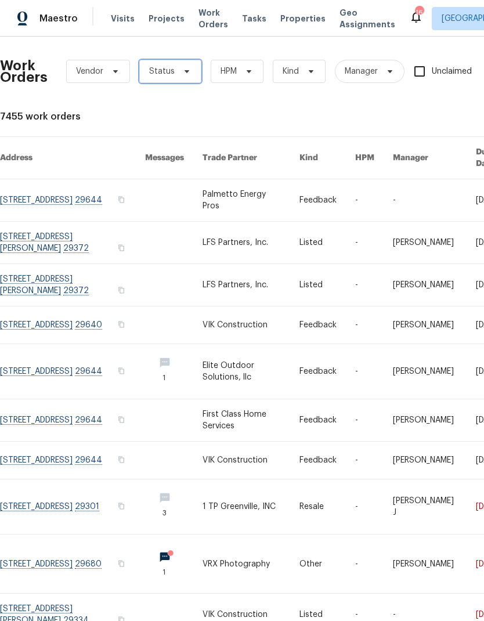
click at [166, 78] on span "Status" at bounding box center [170, 71] width 62 height 23
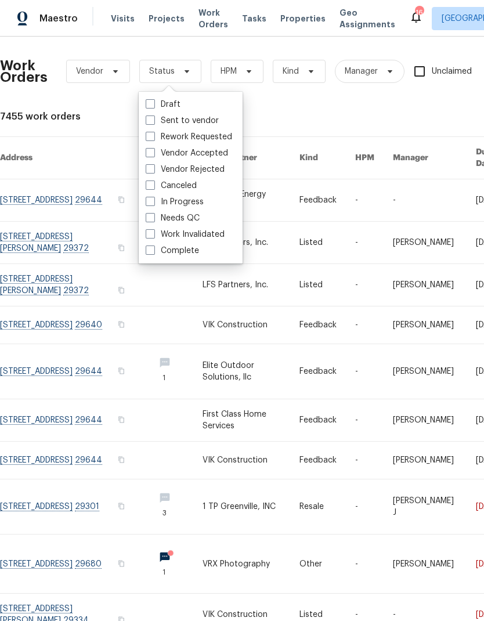
click at [143, 217] on div "Needs QC" at bounding box center [190, 218] width 97 height 16
click at [149, 213] on span at bounding box center [150, 217] width 9 height 9
click at [149, 213] on input "Needs QC" at bounding box center [150, 217] width 8 height 8
checkbox input "true"
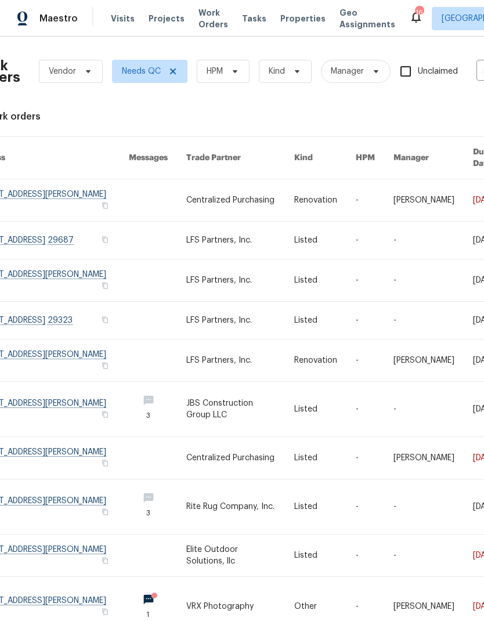
scroll to position [0, 26]
click at [23, 535] on link at bounding box center [52, 556] width 156 height 42
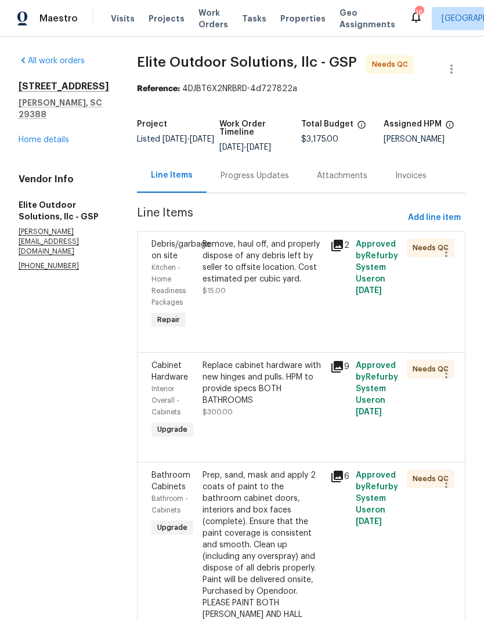
click at [204, 250] on div "Remove, haul off, and properly dispose of any debris left by seller to offsite …" at bounding box center [263, 262] width 121 height 46
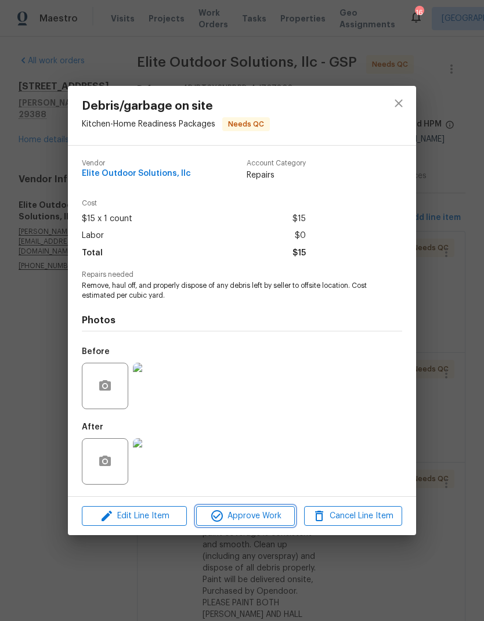
click at [225, 518] on span "Approve Work" at bounding box center [245, 516] width 91 height 15
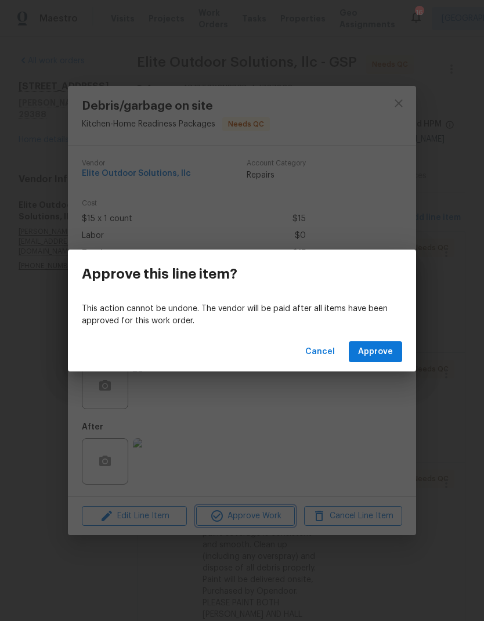
click at [379, 375] on div "Approve this line item? This action cannot be undone. The vendor will be paid a…" at bounding box center [242, 310] width 484 height 621
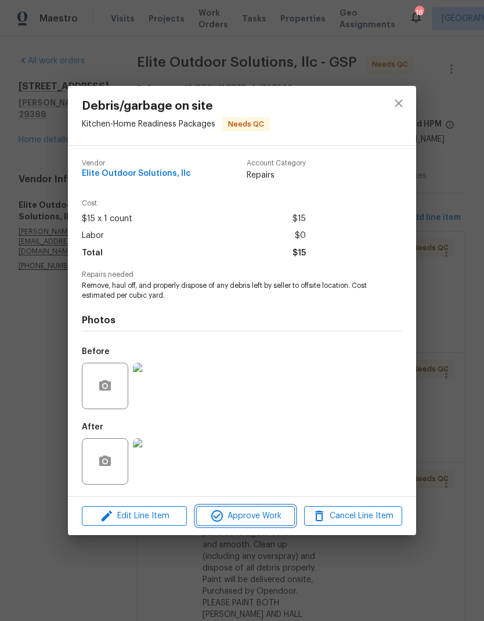
click at [236, 516] on span "Approve Work" at bounding box center [245, 516] width 91 height 15
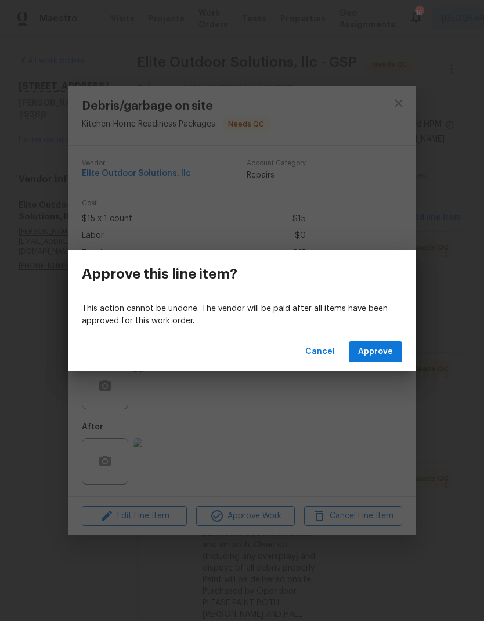
click at [374, 350] on span "Approve" at bounding box center [375, 352] width 35 height 15
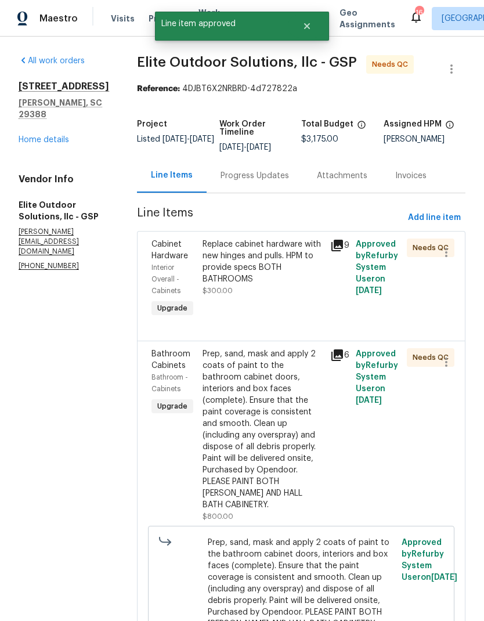
click at [203, 269] on div "Replace cabinet hardware with new hinges and pulls. HPM to provide specs BOTH B…" at bounding box center [263, 262] width 121 height 46
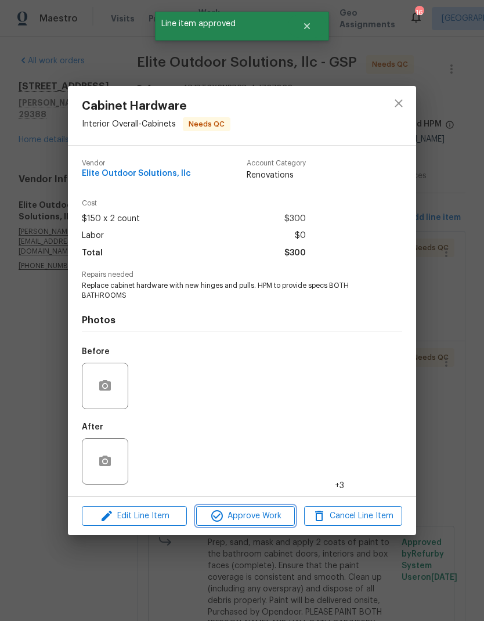
click at [249, 512] on span "Approve Work" at bounding box center [245, 516] width 91 height 15
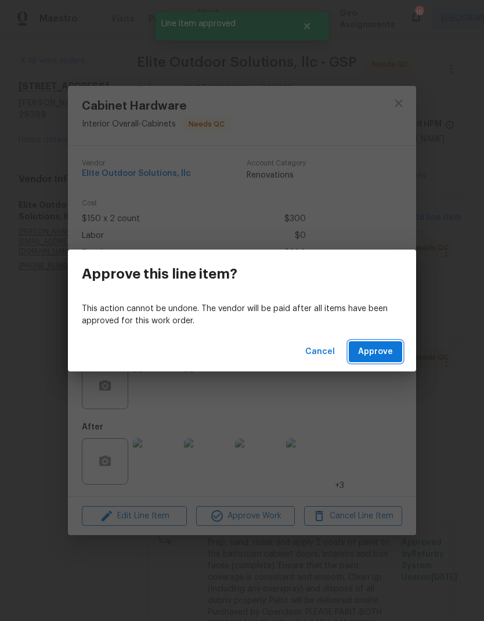
click at [374, 355] on span "Approve" at bounding box center [375, 352] width 35 height 15
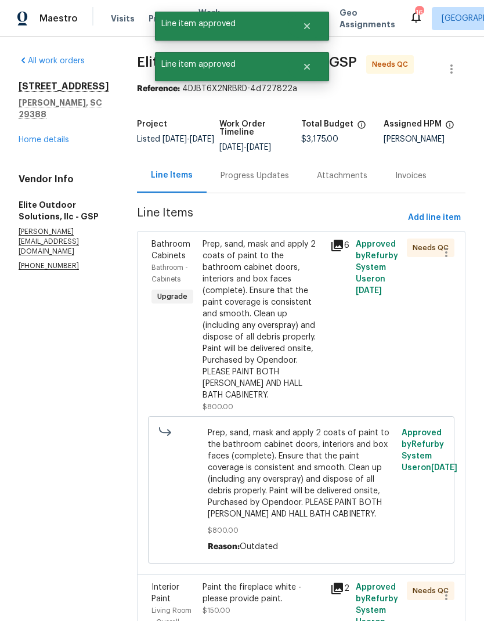
click at [203, 300] on div "Prep, sand, mask and apply 2 coats of paint to the bathroom cabinet doors, inte…" at bounding box center [263, 320] width 121 height 163
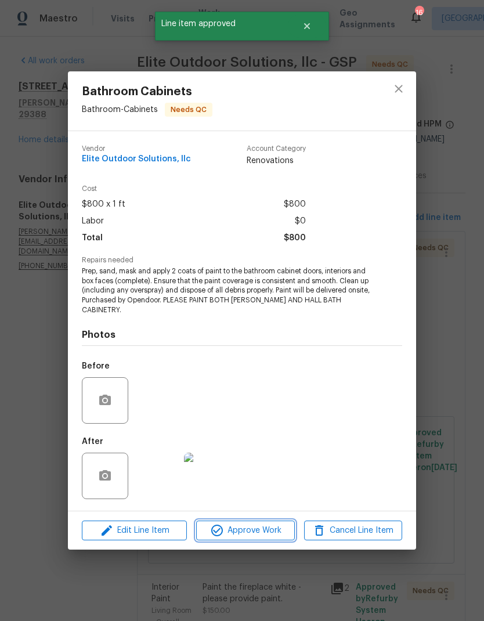
click at [249, 526] on span "Approve Work" at bounding box center [245, 531] width 91 height 15
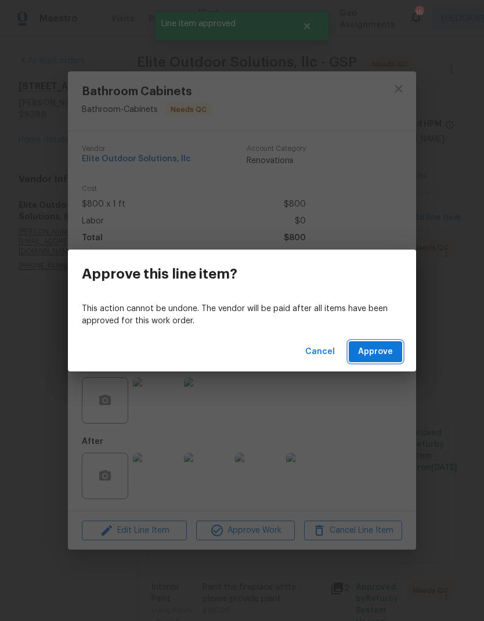
click at [373, 346] on span "Approve" at bounding box center [375, 352] width 35 height 15
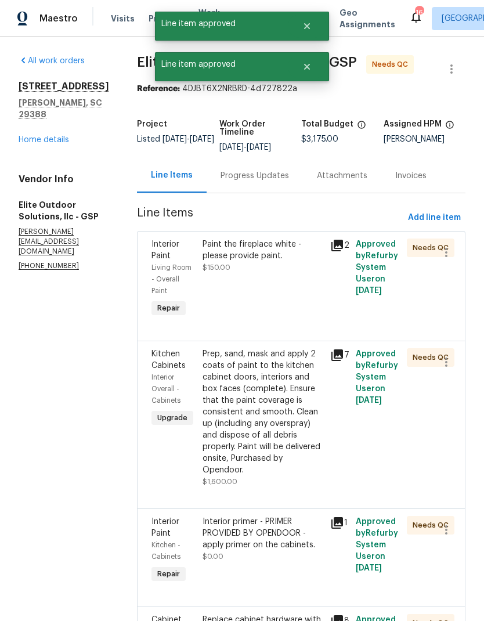
click at [200, 279] on div "Paint the fireplace white - please provide paint. $150.00" at bounding box center [263, 279] width 128 height 88
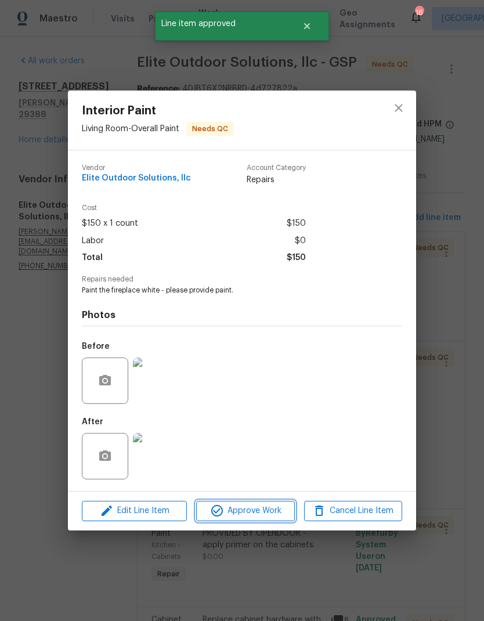
click at [239, 522] on button "Approve Work" at bounding box center [245, 511] width 98 height 20
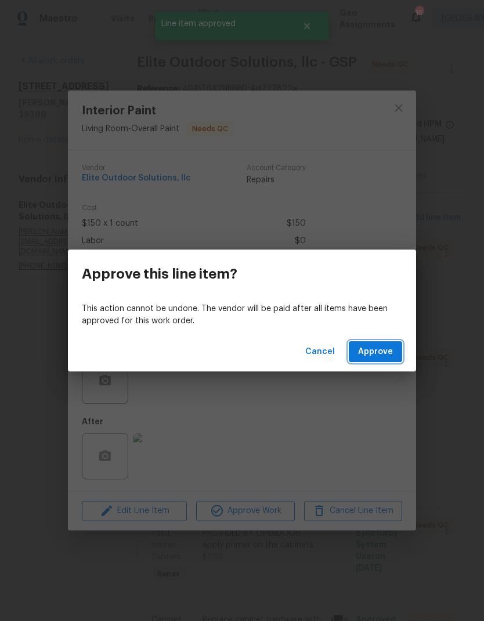
click at [368, 347] on span "Approve" at bounding box center [375, 352] width 35 height 15
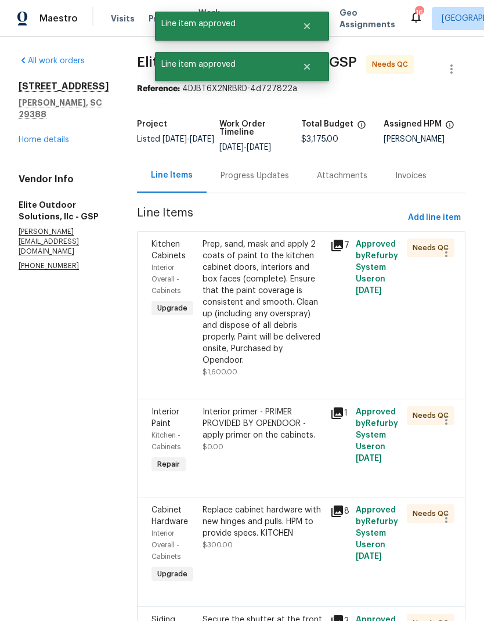
click at [203, 263] on div "Prep, sand, mask and apply 2 coats of paint to the kitchen cabinet doors, inter…" at bounding box center [263, 303] width 121 height 128
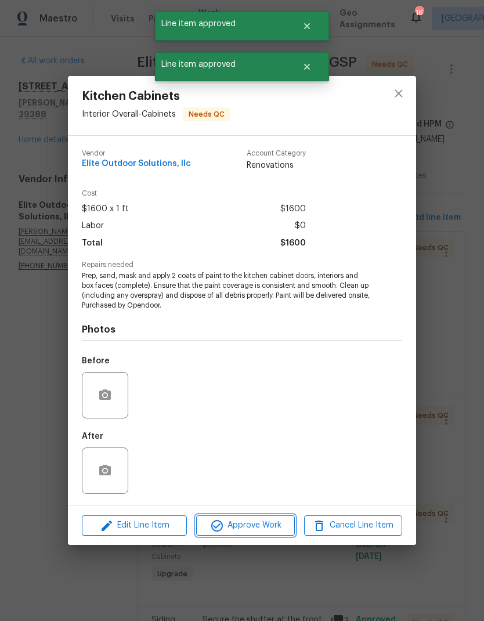
click at [227, 522] on span "Approve Work" at bounding box center [245, 526] width 91 height 15
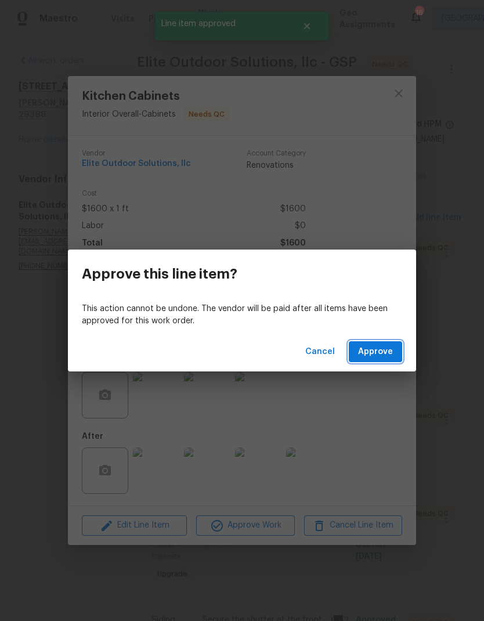
click at [369, 352] on span "Approve" at bounding box center [375, 352] width 35 height 15
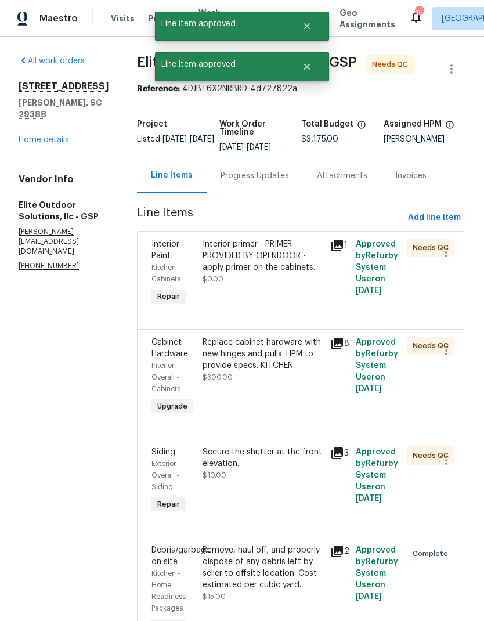
click at [203, 283] on span "$0.00" at bounding box center [213, 279] width 21 height 7
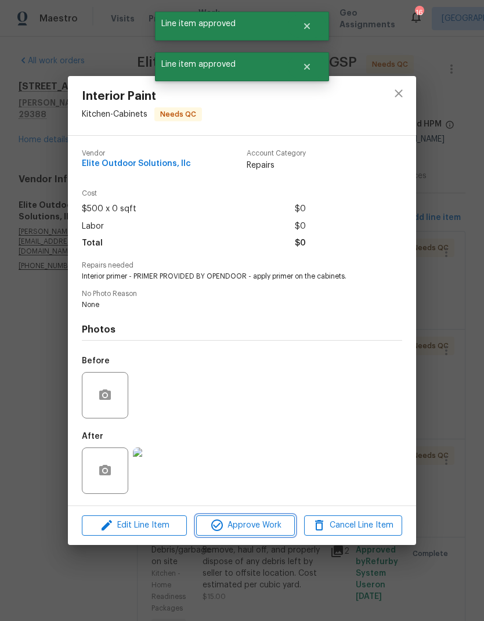
click at [233, 524] on span "Approve Work" at bounding box center [245, 526] width 91 height 15
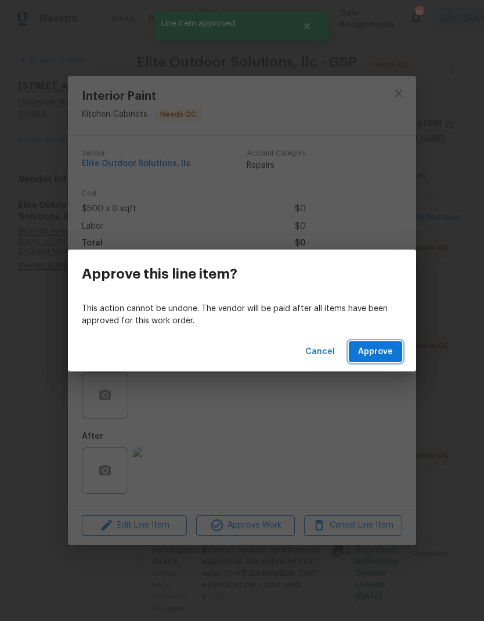
click at [379, 342] on button "Approve" at bounding box center [375, 352] width 53 height 21
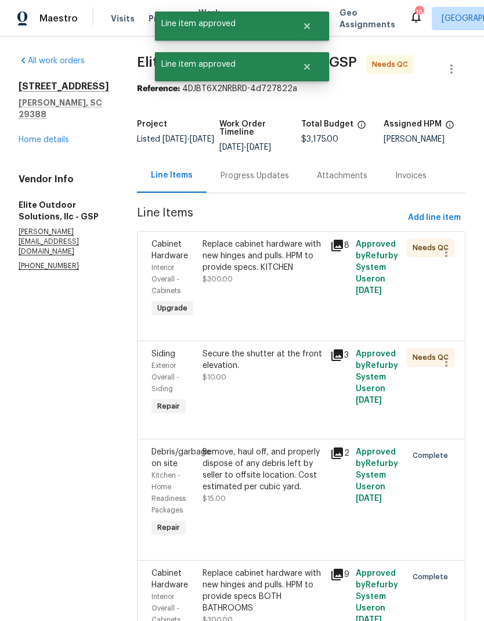
click at [203, 281] on span "$300.00" at bounding box center [218, 279] width 30 height 7
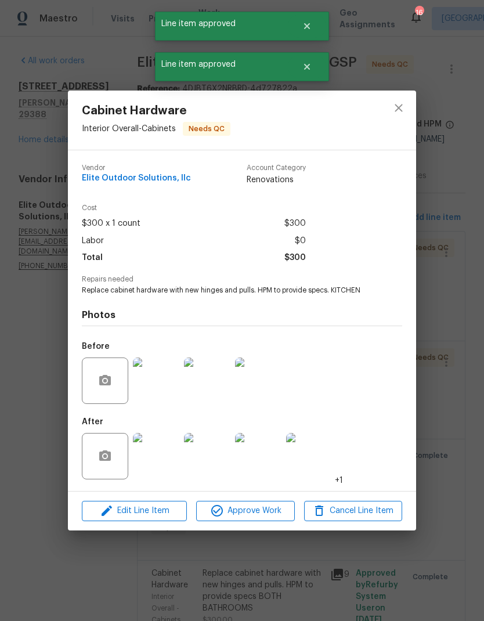
click at [253, 529] on div "Edit Line Item Approve Work Cancel Line Item" at bounding box center [242, 511] width 349 height 39
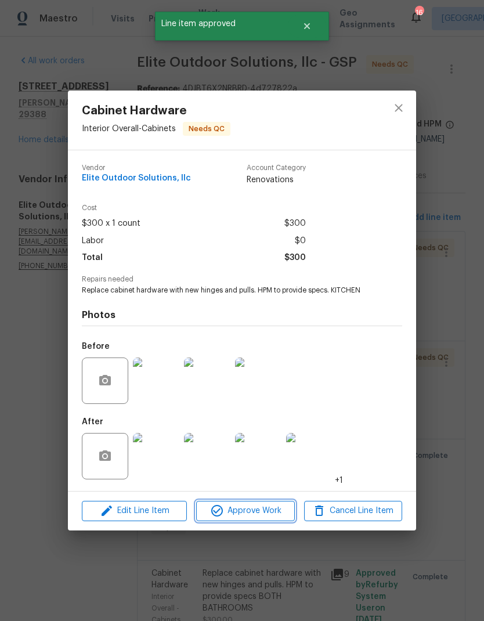
click at [242, 505] on button "Approve Work" at bounding box center [245, 511] width 98 height 20
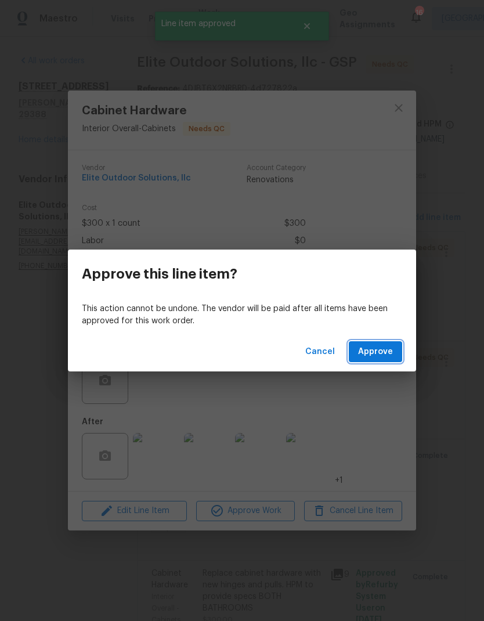
click at [370, 350] on span "Approve" at bounding box center [375, 352] width 35 height 15
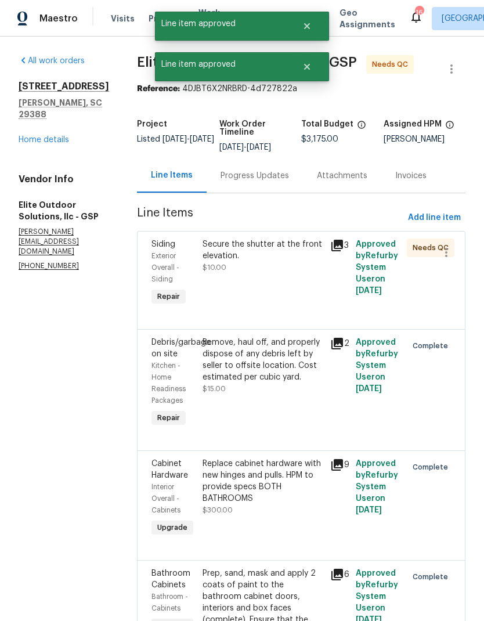
click at [199, 276] on div "Secure the shutter at the front elevation. $10.00" at bounding box center [263, 273] width 128 height 77
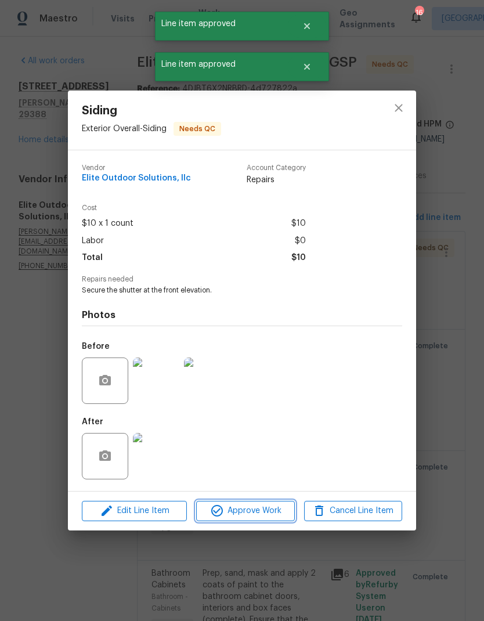
click at [247, 514] on span "Approve Work" at bounding box center [245, 511] width 91 height 15
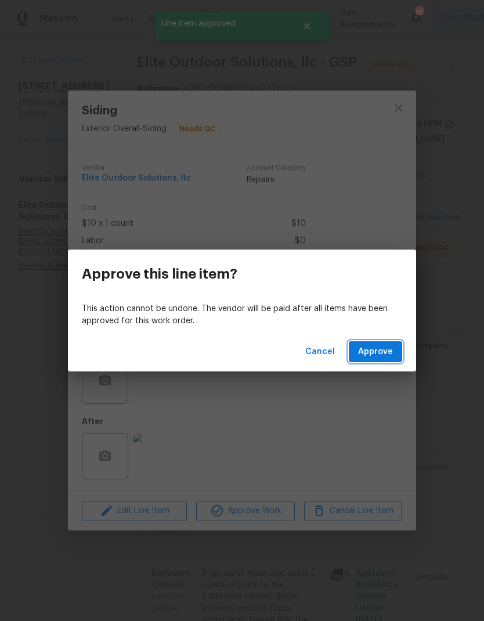
click at [367, 351] on span "Approve" at bounding box center [375, 352] width 35 height 15
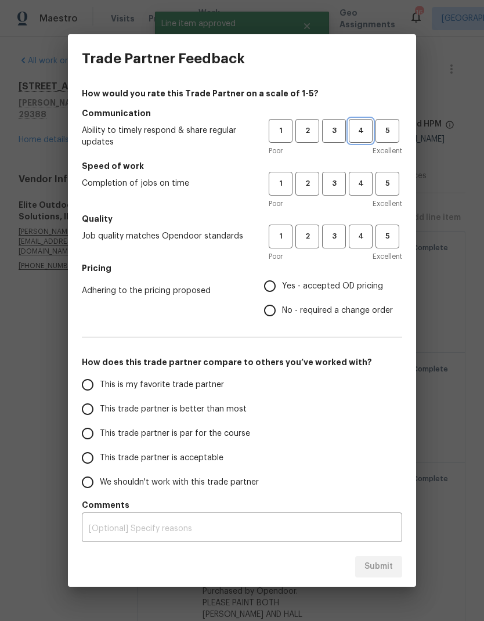
click at [361, 130] on span "4" at bounding box center [360, 130] width 21 height 13
click at [360, 180] on span "4" at bounding box center [360, 183] width 21 height 13
click at [362, 238] on span "4" at bounding box center [360, 236] width 21 height 13
click at [267, 272] on h5 "Pricing" at bounding box center [242, 269] width 321 height 12
click at [273, 285] on input "Yes - accepted OD pricing" at bounding box center [270, 286] width 24 height 24
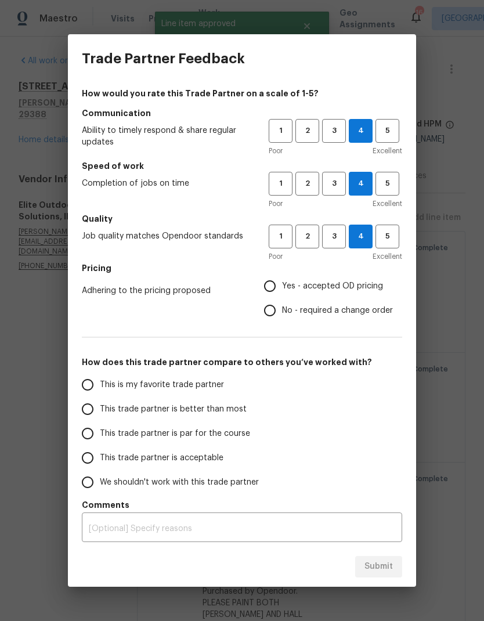
radio input "true"
click at [86, 409] on input "This trade partner is better than most" at bounding box center [88, 409] width 24 height 24
click at [366, 574] on span "Submit" at bounding box center [379, 567] width 28 height 15
radio input "true"
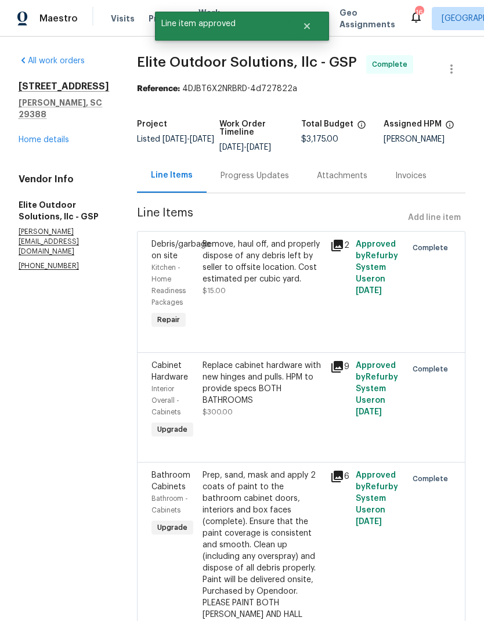
radio input "false"
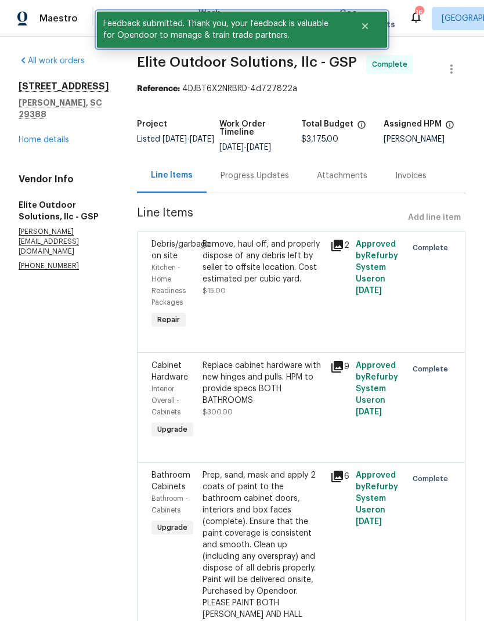
click at [364, 31] on button "Close" at bounding box center [365, 26] width 38 height 23
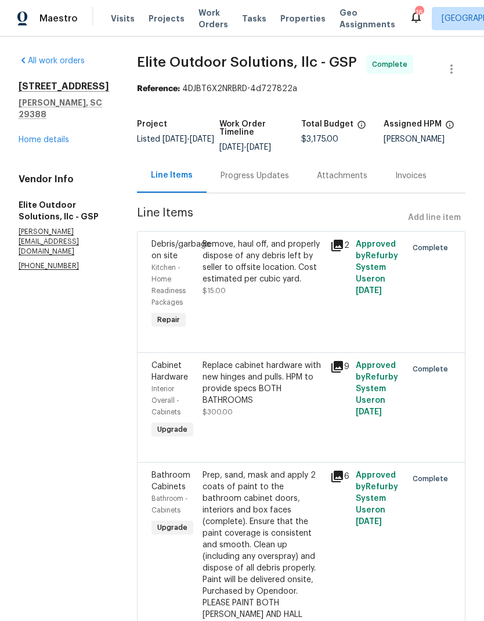
click at [199, 17] on span "Work Orders" at bounding box center [214, 18] width 30 height 23
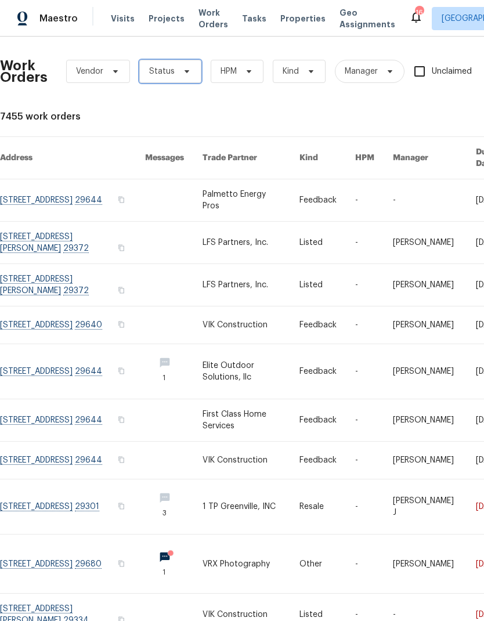
click at [154, 73] on span "Status" at bounding box center [162, 72] width 26 height 12
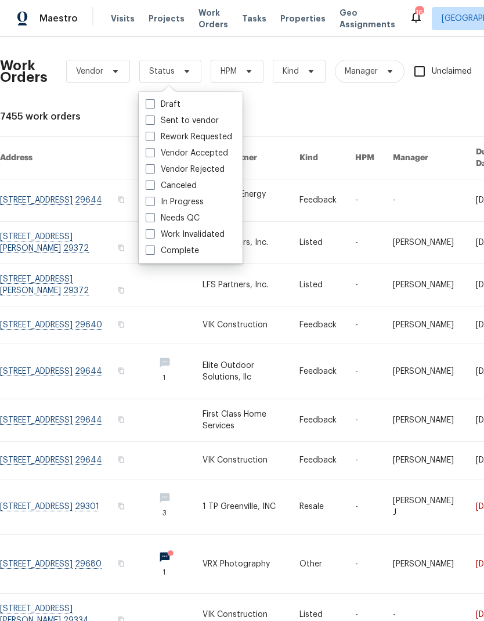
click at [142, 216] on div "Needs QC" at bounding box center [190, 218] width 97 height 16
click at [147, 221] on span at bounding box center [150, 217] width 9 height 9
click at [147, 220] on input "Needs QC" at bounding box center [150, 217] width 8 height 8
checkbox input "true"
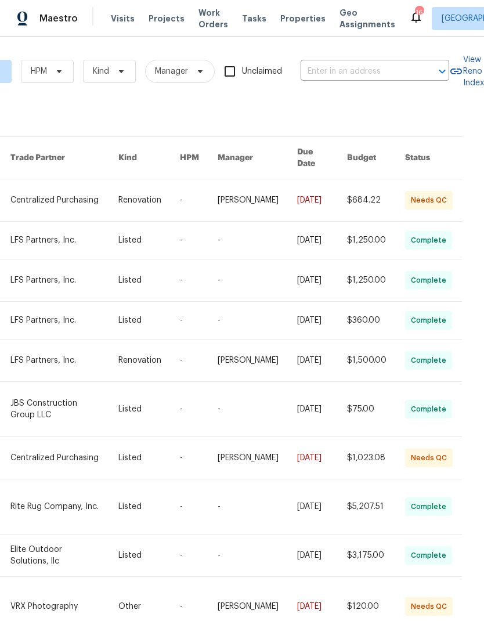
scroll to position [0, 206]
click at [445, 613] on div "Work Orders Vendor Needs QC HPM Kind Manager Unclaimed ​ View Reno Index 14 wor…" at bounding box center [242, 329] width 484 height 585
click at [446, 615] on div "Work Orders Vendor Needs QC HPM Kind Manager Unclaimed ​ View Reno Index 14 wor…" at bounding box center [242, 329] width 484 height 585
click at [445, 615] on div "Work Orders Vendor Needs QC HPM Kind Manager Unclaimed ​ View Reno Index 14 wor…" at bounding box center [242, 329] width 484 height 585
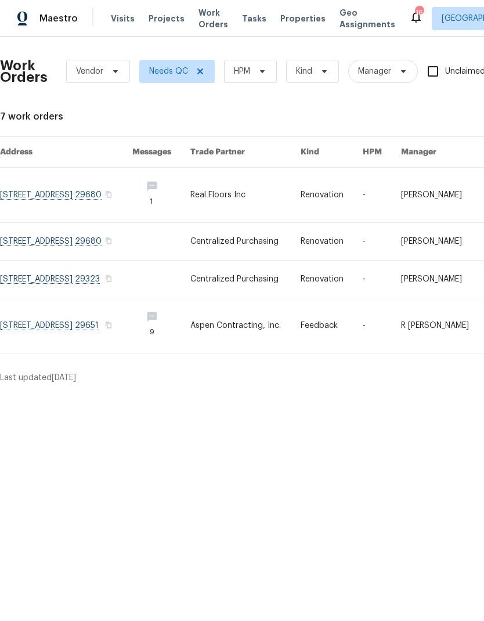
scroll to position [0, 0]
click at [38, 196] on link at bounding box center [66, 195] width 132 height 55
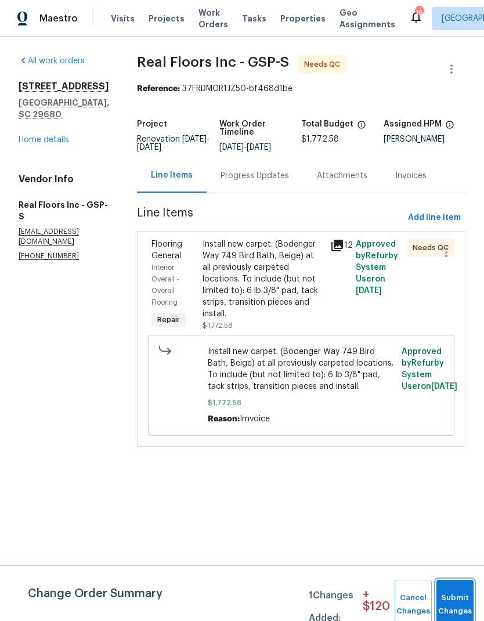
click at [451, 588] on button "Submit Changes" at bounding box center [455, 605] width 37 height 50
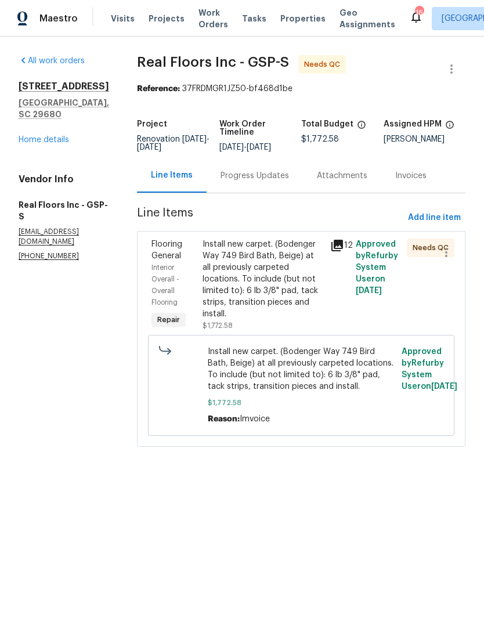
click at [219, 284] on div "Install new carpet. (Bodenger Way 749 Bird Bath, Beige) at all previously carpe…" at bounding box center [263, 279] width 121 height 81
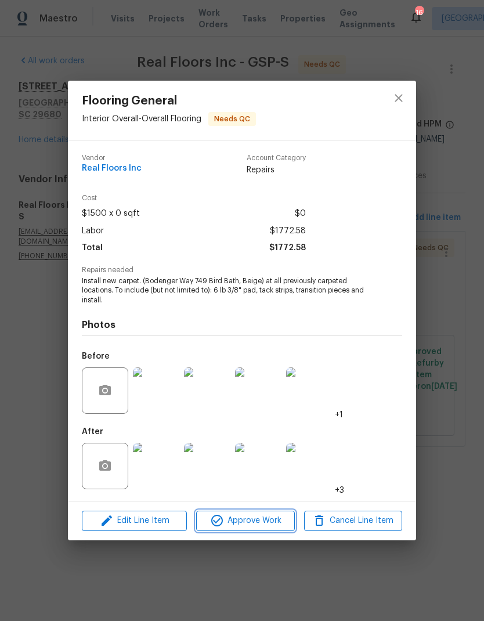
click at [234, 530] on button "Approve Work" at bounding box center [245, 521] width 98 height 20
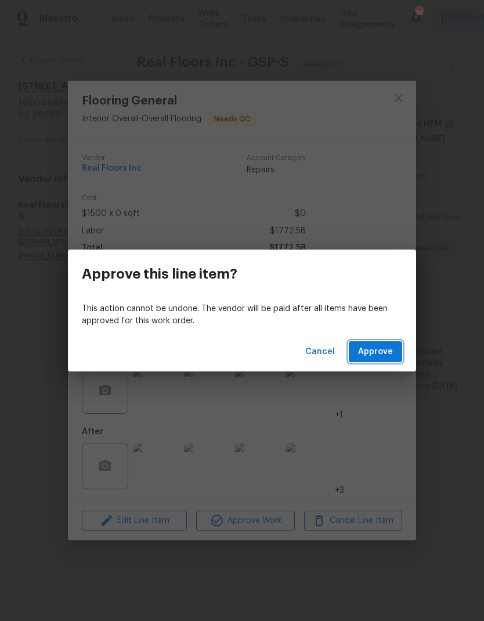
click at [367, 342] on button "Approve" at bounding box center [375, 352] width 53 height 21
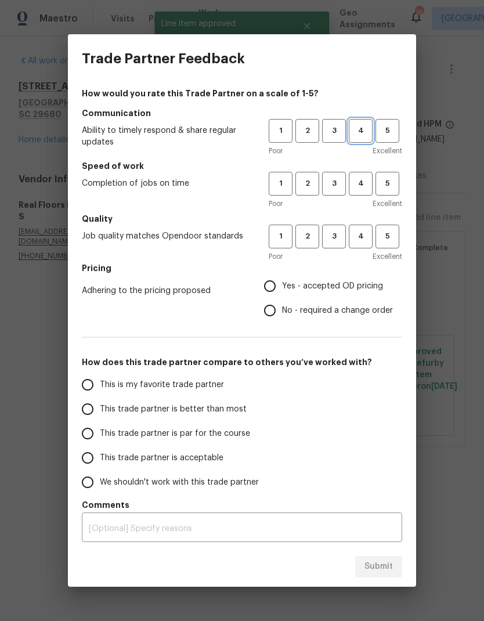
click at [353, 130] on span "4" at bounding box center [360, 130] width 21 height 13
click at [354, 178] on span "4" at bounding box center [360, 183] width 21 height 13
click at [355, 236] on span "4" at bounding box center [360, 236] width 21 height 13
click at [261, 281] on input "Yes - accepted OD pricing" at bounding box center [270, 286] width 24 height 24
radio input "true"
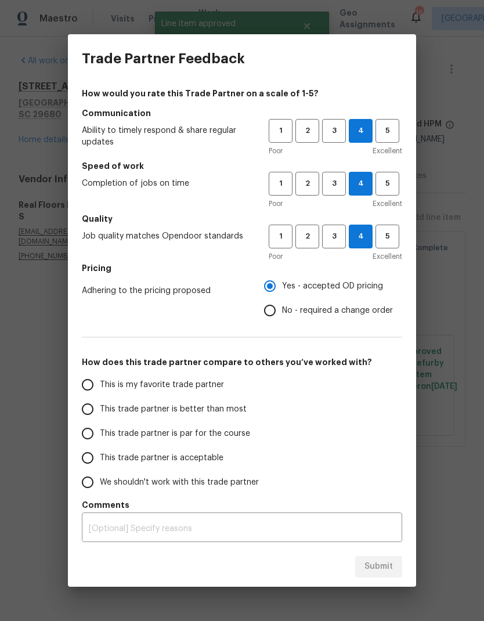
click at [79, 419] on input "This trade partner is better than most" at bounding box center [88, 409] width 24 height 24
click at [366, 562] on span "Submit" at bounding box center [379, 567] width 28 height 15
radio input "true"
radio input "false"
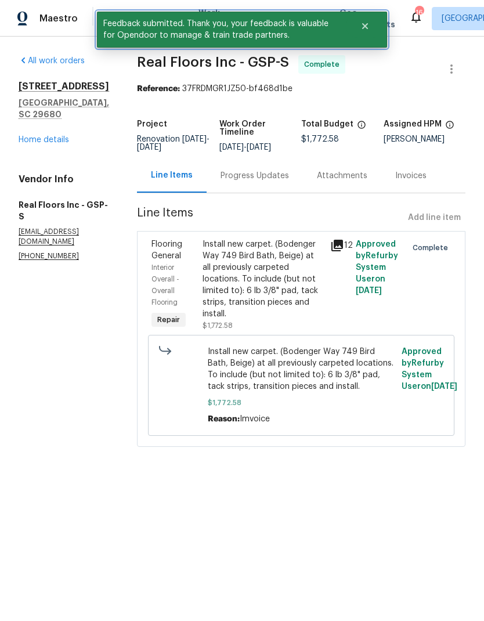
click at [361, 31] on button "Close" at bounding box center [365, 26] width 38 height 23
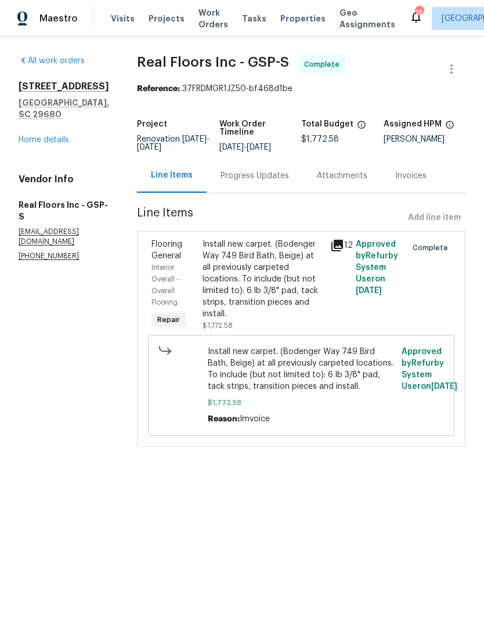
click at [186, 15] on div "Visits Projects Work Orders Tasks Properties Geo Assignments" at bounding box center [260, 18] width 299 height 23
click at [199, 13] on span "Work Orders" at bounding box center [214, 18] width 30 height 23
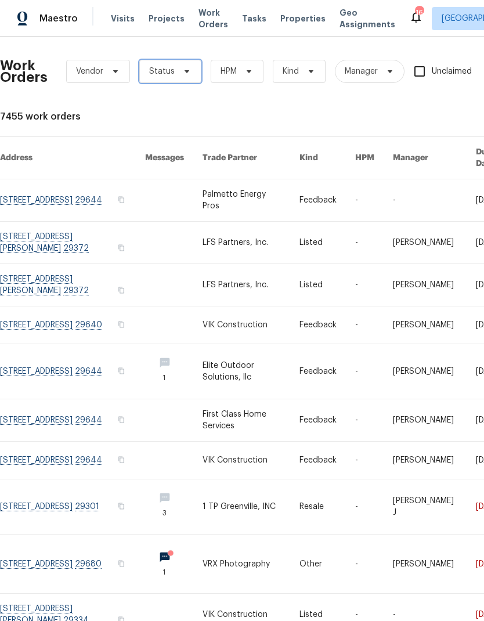
click at [182, 63] on span "Status" at bounding box center [170, 71] width 62 height 23
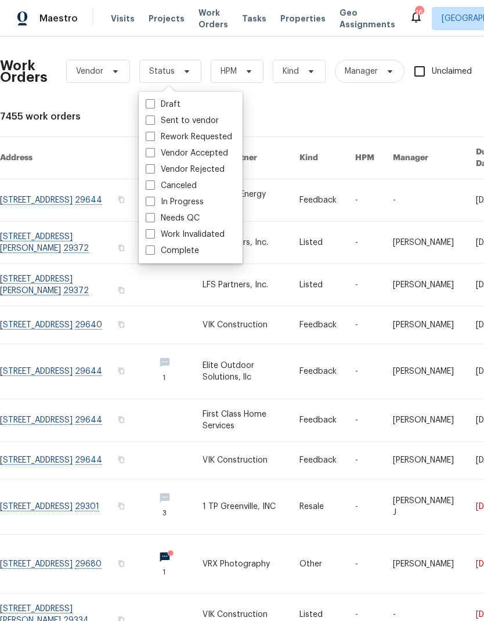
click at [143, 236] on div "Work Invalidated" at bounding box center [190, 235] width 97 height 16
click at [151, 214] on span at bounding box center [150, 217] width 9 height 9
click at [151, 214] on input "Needs QC" at bounding box center [150, 217] width 8 height 8
checkbox input "true"
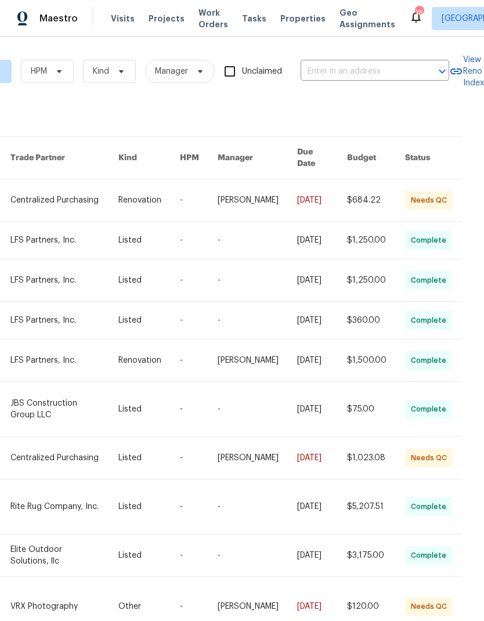
scroll to position [45, 0]
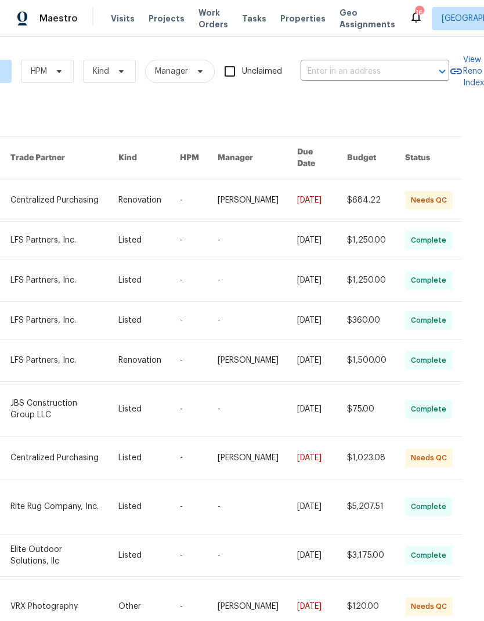
scroll to position [0, 0]
